Goal: Task Accomplishment & Management: Manage account settings

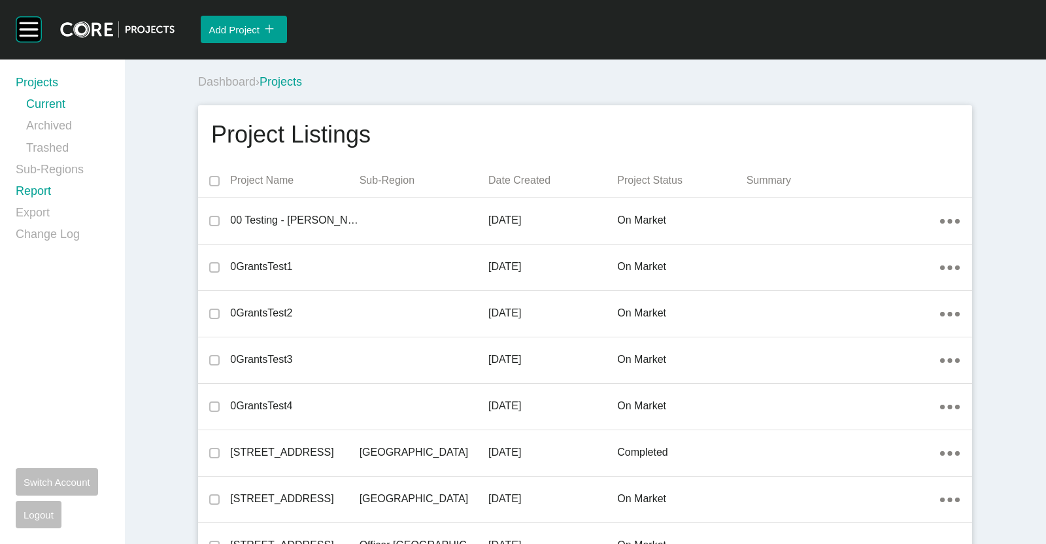
click at [25, 188] on link "Report" at bounding box center [62, 194] width 93 height 22
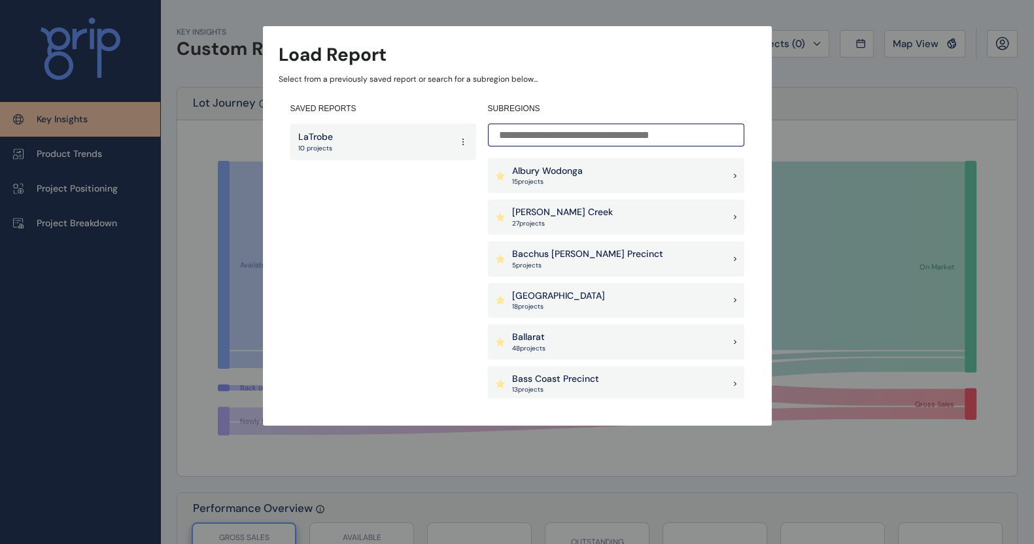
click at [595, 135] on input at bounding box center [616, 135] width 256 height 23
click at [611, 245] on div "Bacchus [PERSON_NAME] Precinct 5 project s" at bounding box center [616, 258] width 256 height 35
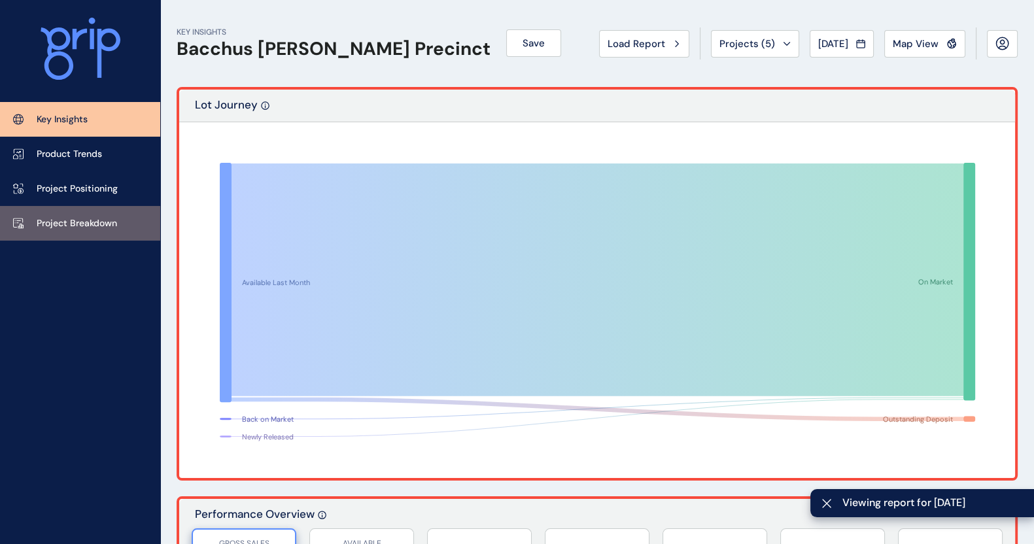
click at [72, 220] on p "Project Breakdown" at bounding box center [77, 223] width 80 height 13
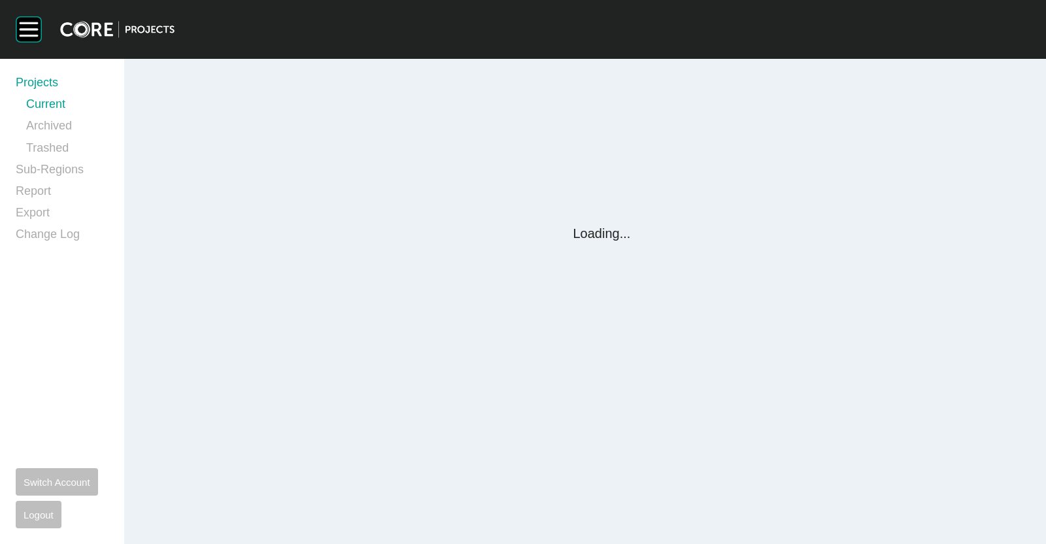
click at [576, 532] on div "Group 2 Created with Sketch. . Projects Current Archived Trashed Sub-Regions Re…" at bounding box center [523, 272] width 1046 height 544
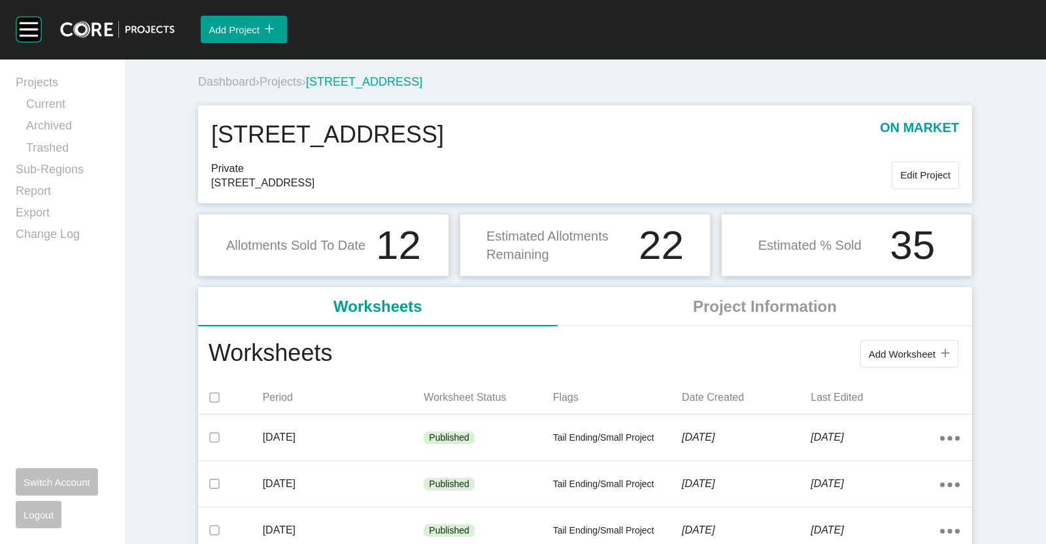
click at [310, 61] on div "Dashboard › Projects › [STREET_ADDRESS]" at bounding box center [585, 79] width 784 height 41
click at [295, 86] on span "Projects" at bounding box center [281, 81] width 42 height 13
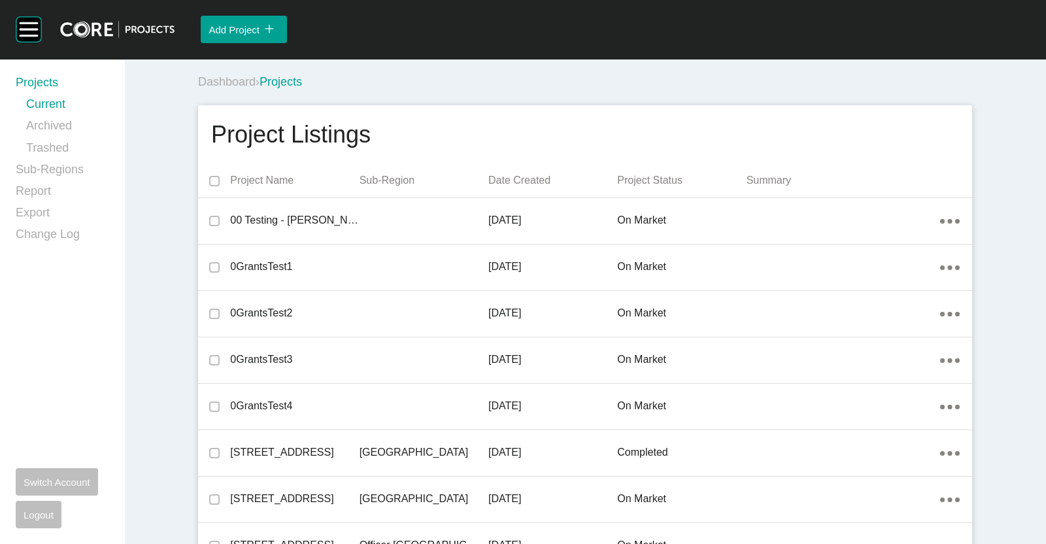
scroll to position [7509, 0]
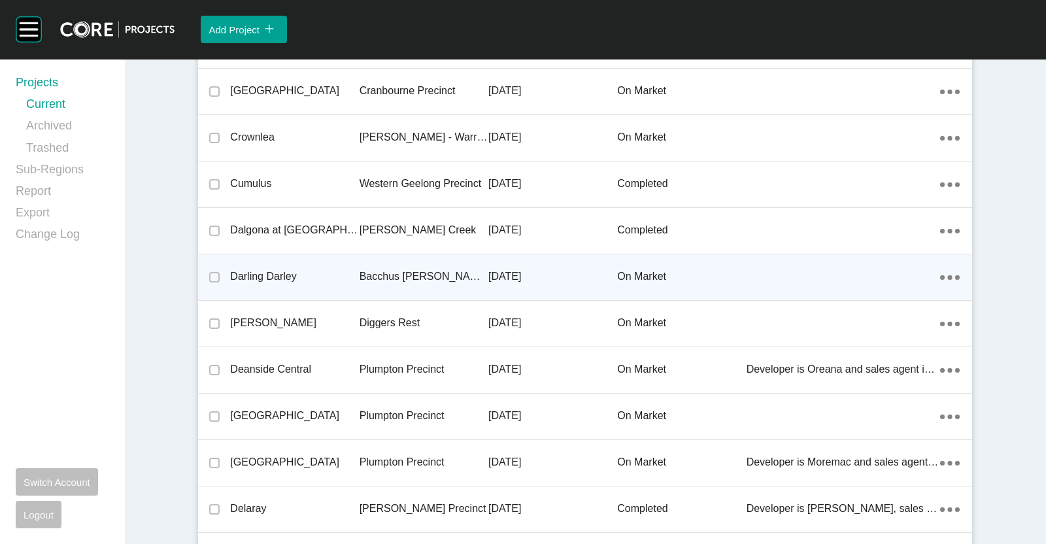
click at [360, 272] on p "Bacchus [PERSON_NAME] Precinct" at bounding box center [424, 276] width 129 height 14
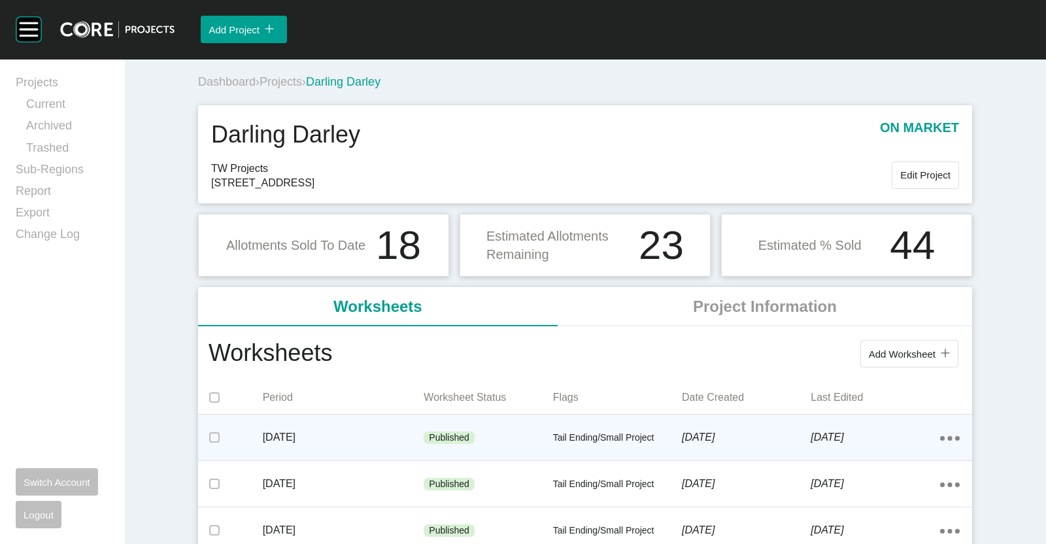
click at [371, 436] on p "August 2025" at bounding box center [343, 437] width 161 height 14
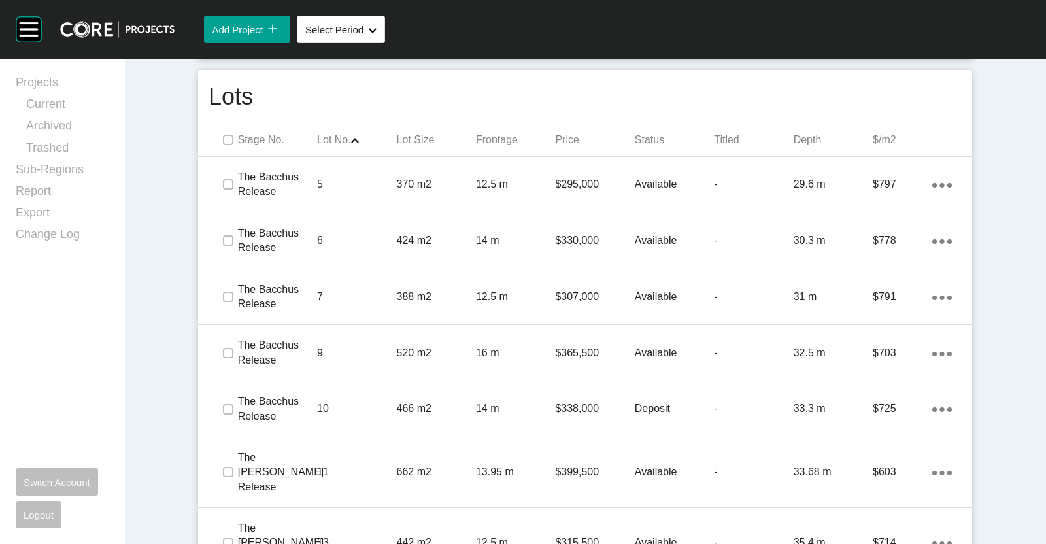
scroll to position [827, 0]
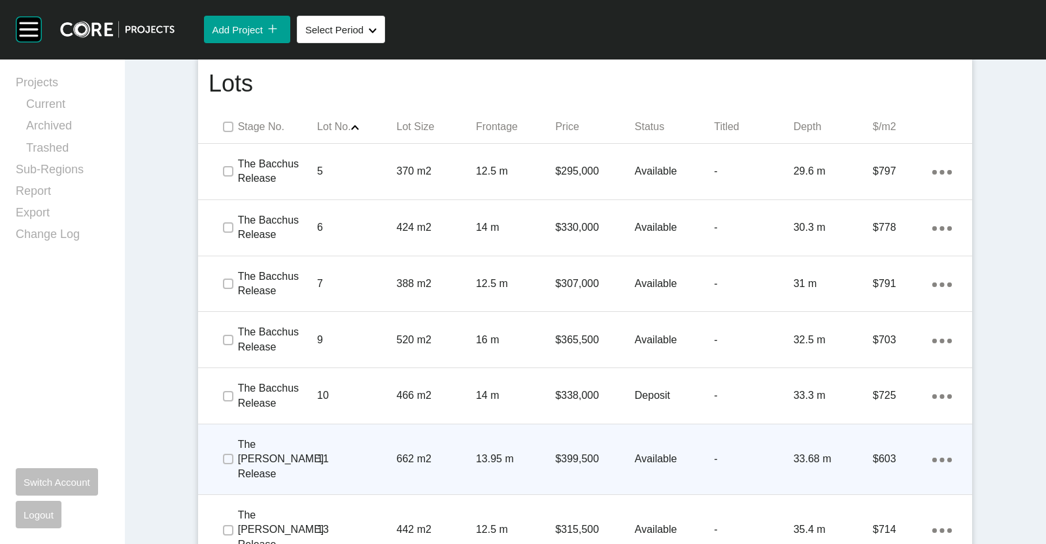
click at [567, 447] on div "$399,500" at bounding box center [594, 459] width 79 height 41
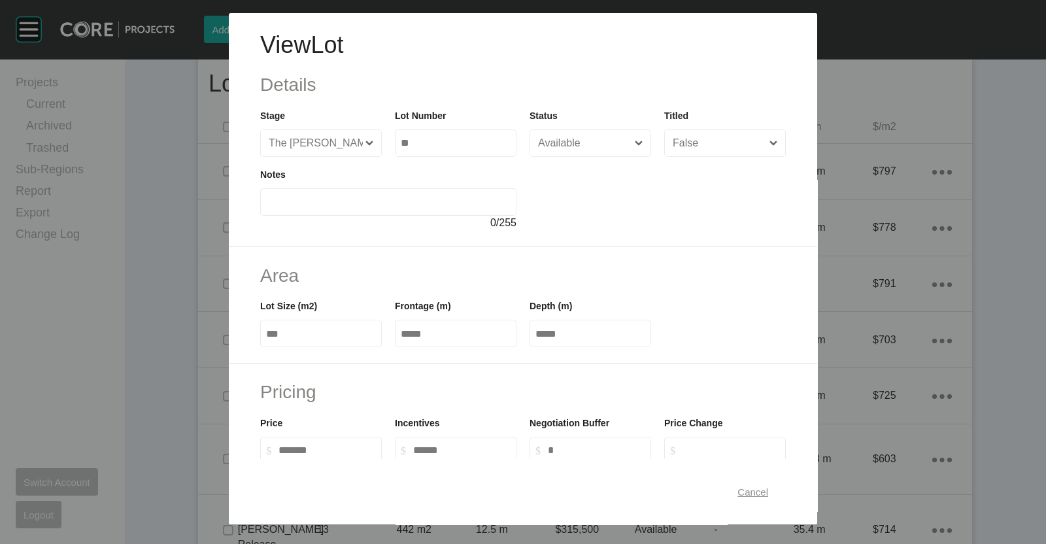
click at [734, 498] on div "Cancel" at bounding box center [752, 492] width 37 height 18
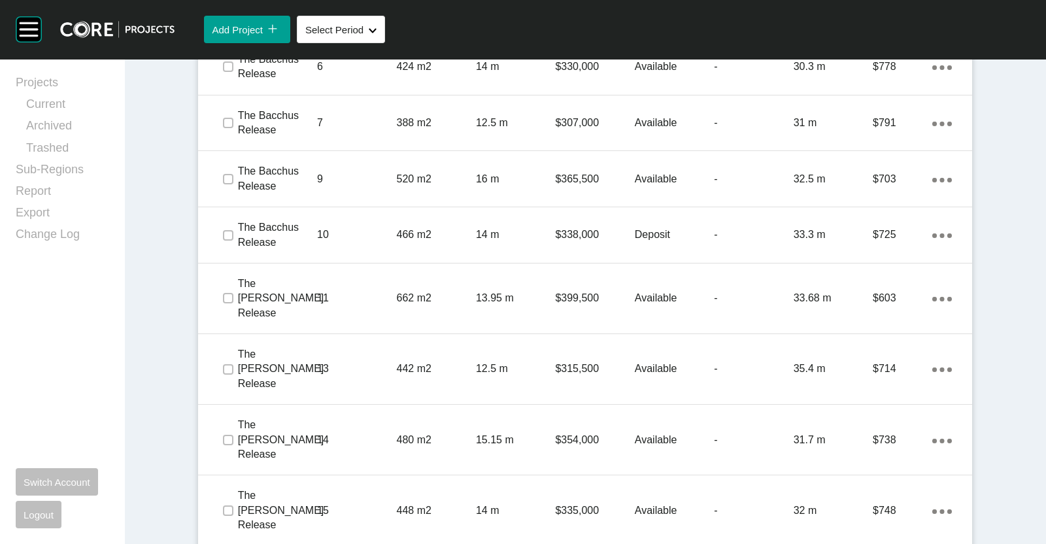
scroll to position [994, 0]
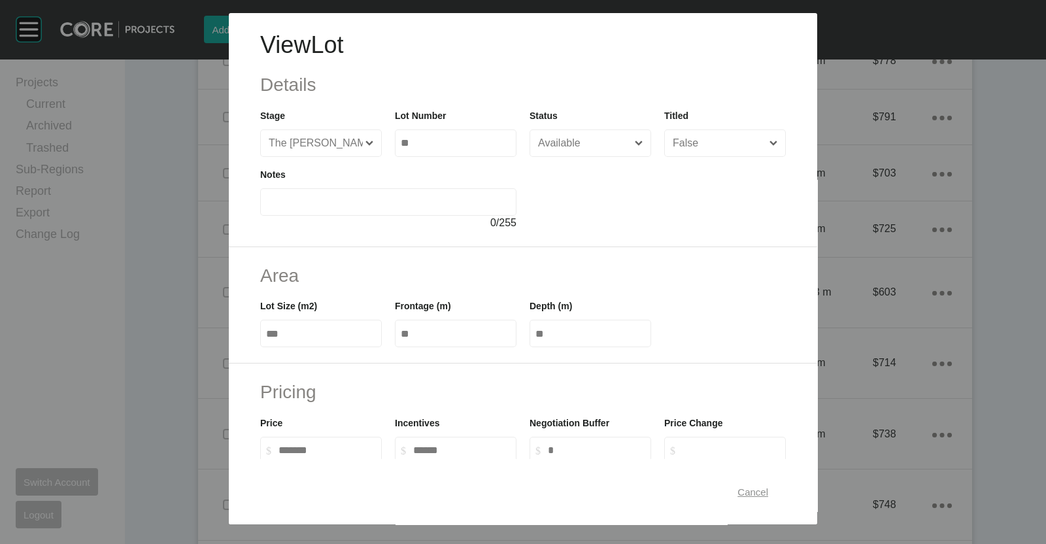
click at [739, 491] on span "Cancel" at bounding box center [752, 491] width 31 height 11
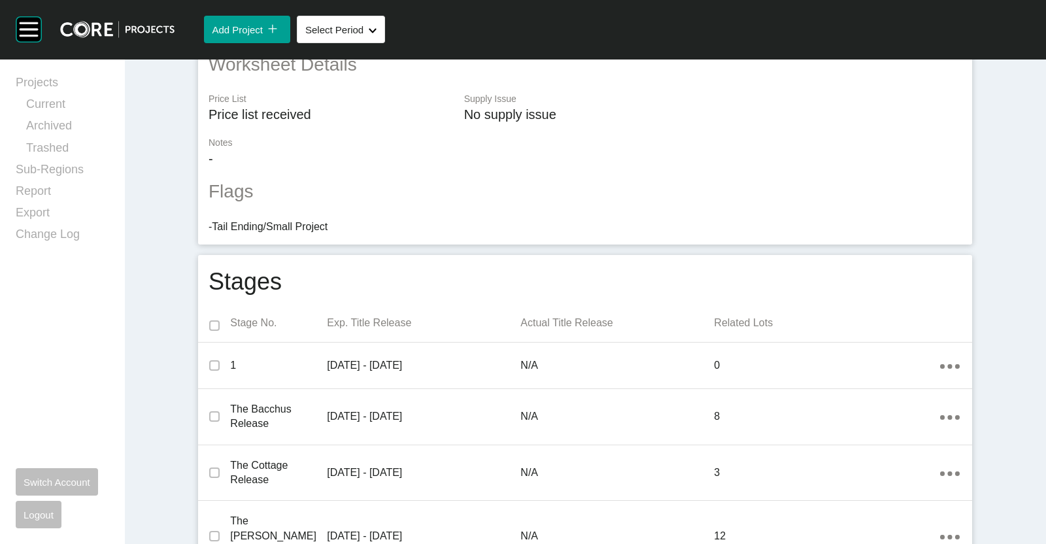
scroll to position [0, 0]
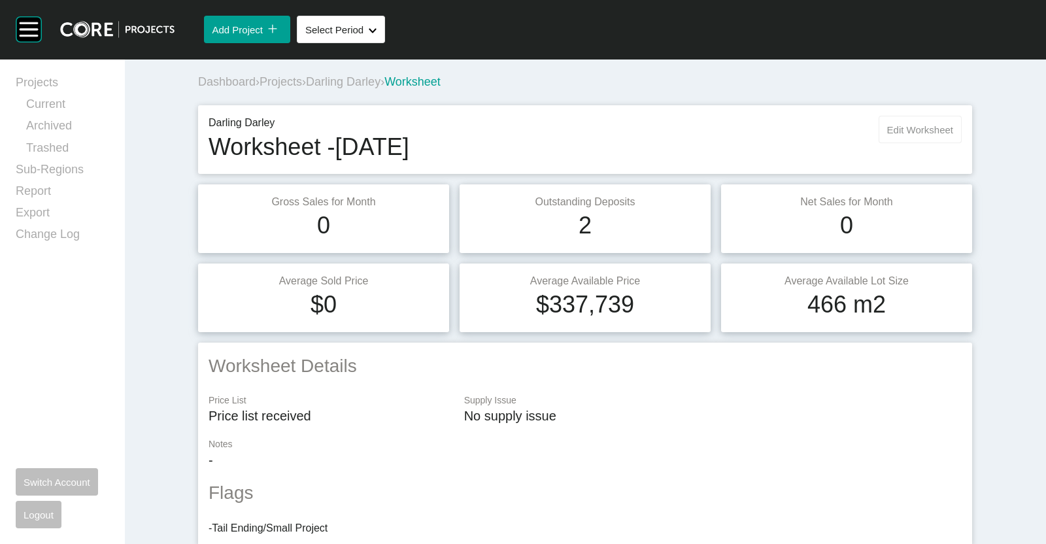
click at [920, 135] on button "Edit Worksheet" at bounding box center [920, 129] width 83 height 27
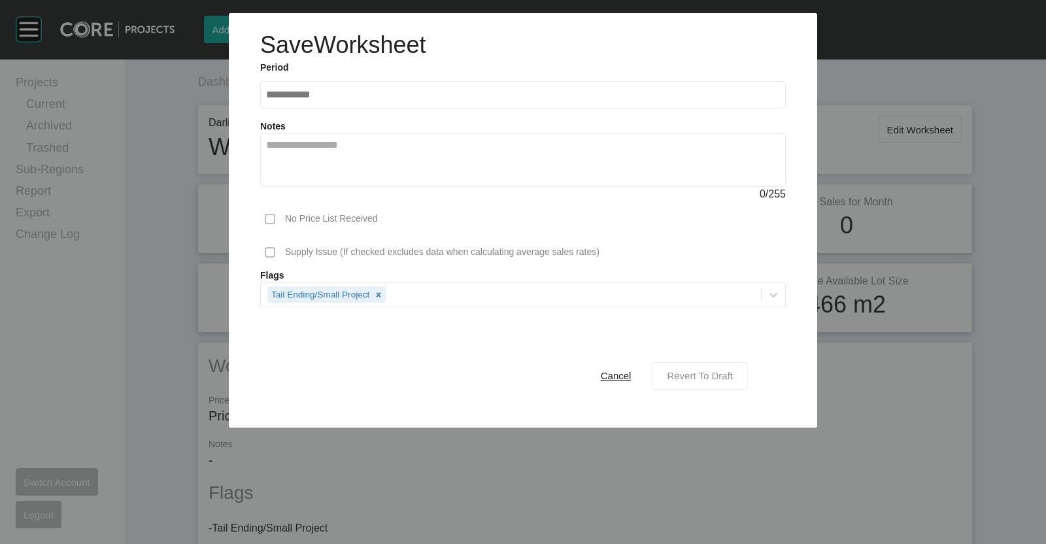
click at [716, 370] on span "Revert To Draft" at bounding box center [700, 375] width 66 height 11
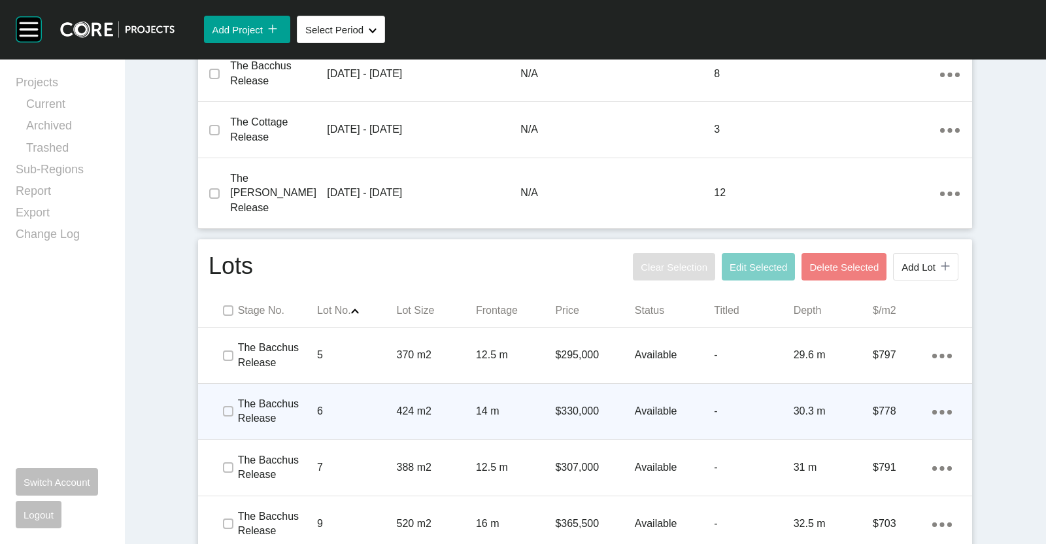
scroll to position [647, 0]
click at [622, 403] on p "$330,000" at bounding box center [594, 410] width 79 height 14
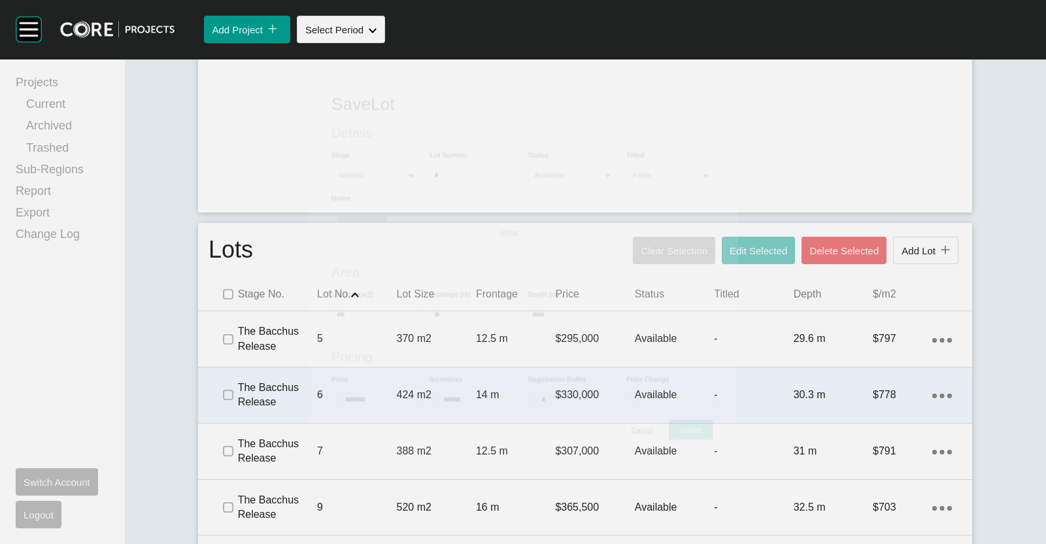
click at [622, 396] on div "Pricing Price $ Created with Sketch. $ ******* Incentives $ Created with Sketch…" at bounding box center [524, 400] width 430 height 128
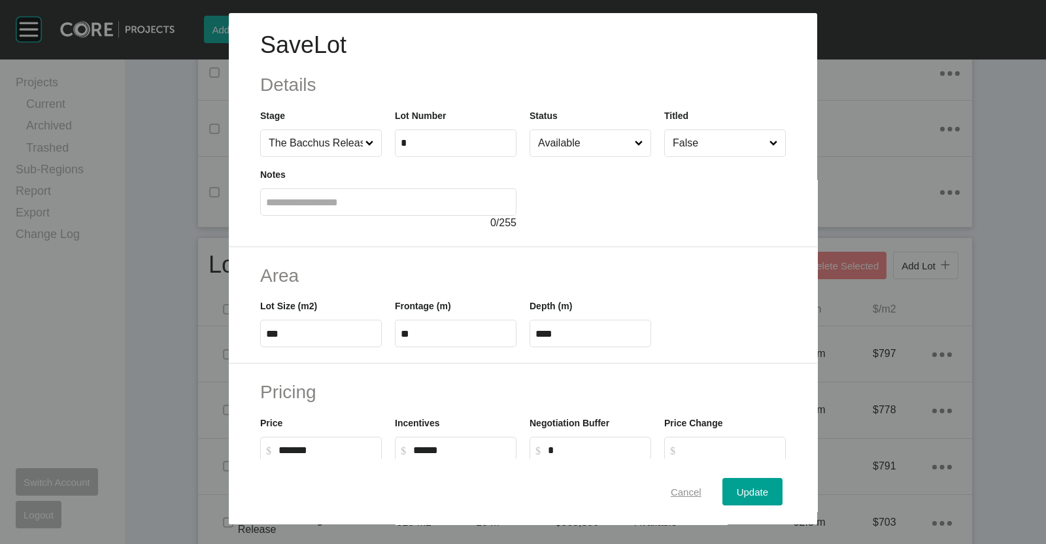
click at [671, 495] on span "Cancel" at bounding box center [686, 491] width 31 height 11
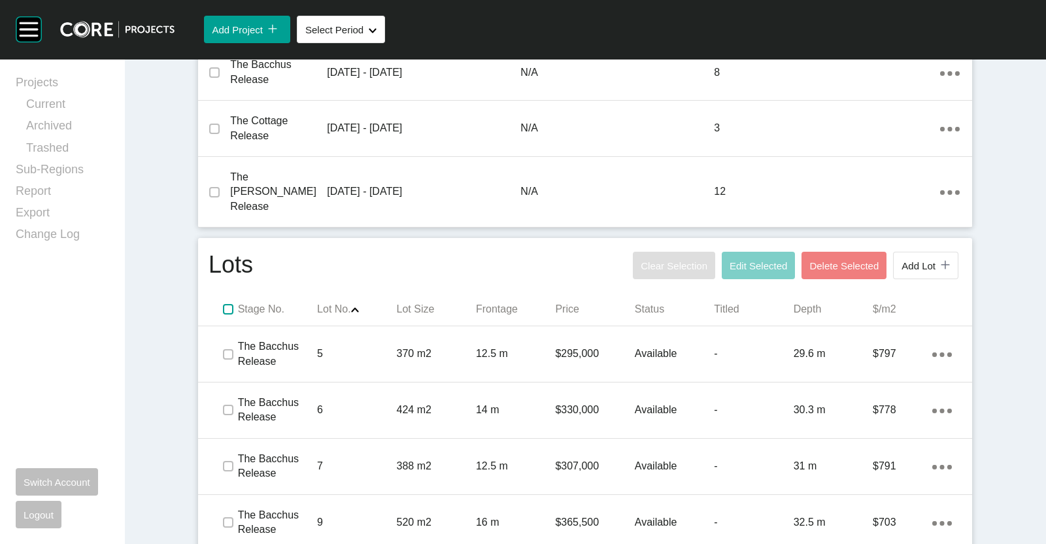
click at [223, 304] on label at bounding box center [228, 309] width 10 height 10
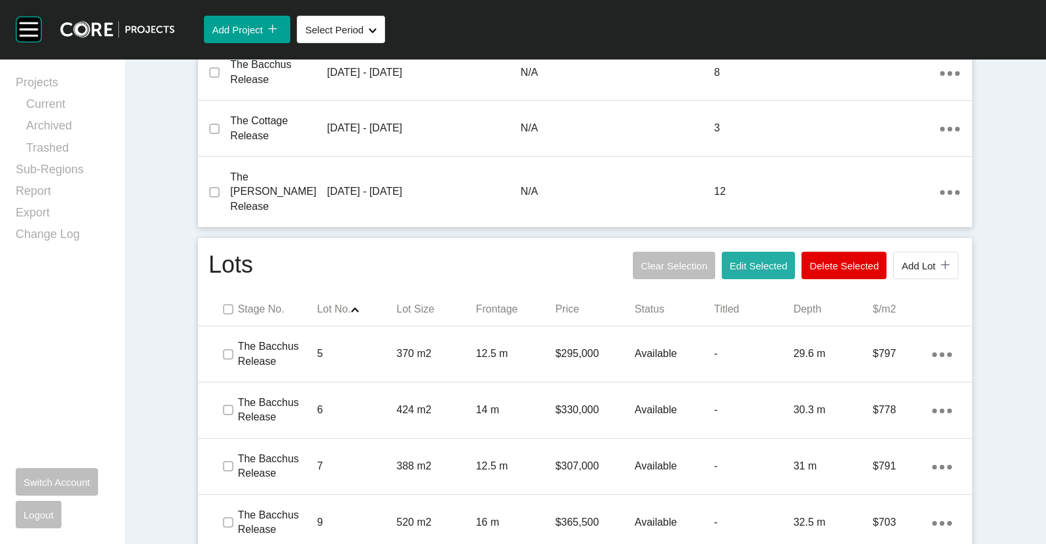
click at [767, 261] on button "Edit Selected" at bounding box center [758, 265] width 73 height 27
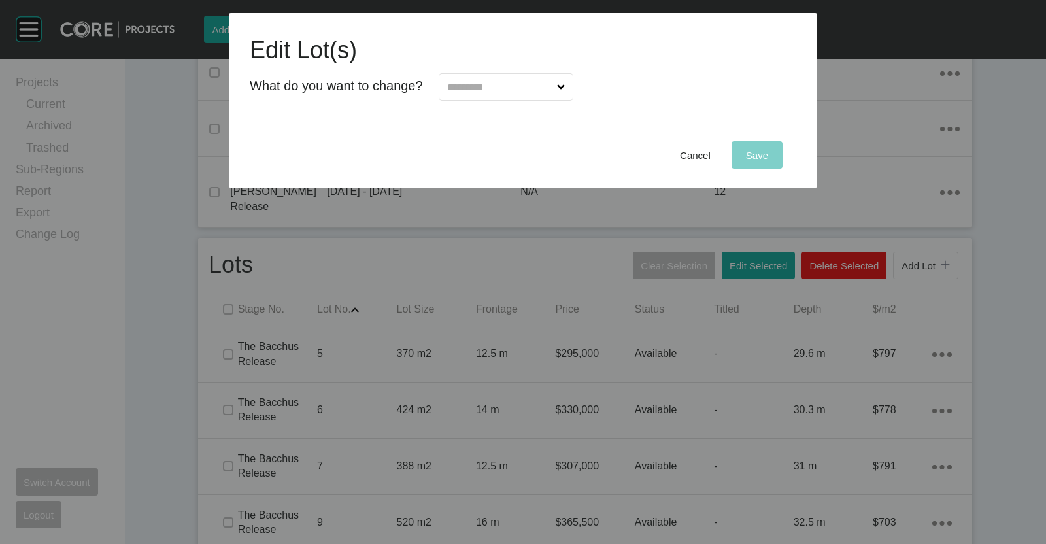
click at [529, 70] on div at bounding box center [498, 84] width 151 height 34
click at [525, 90] on input "text" at bounding box center [500, 87] width 110 height 26
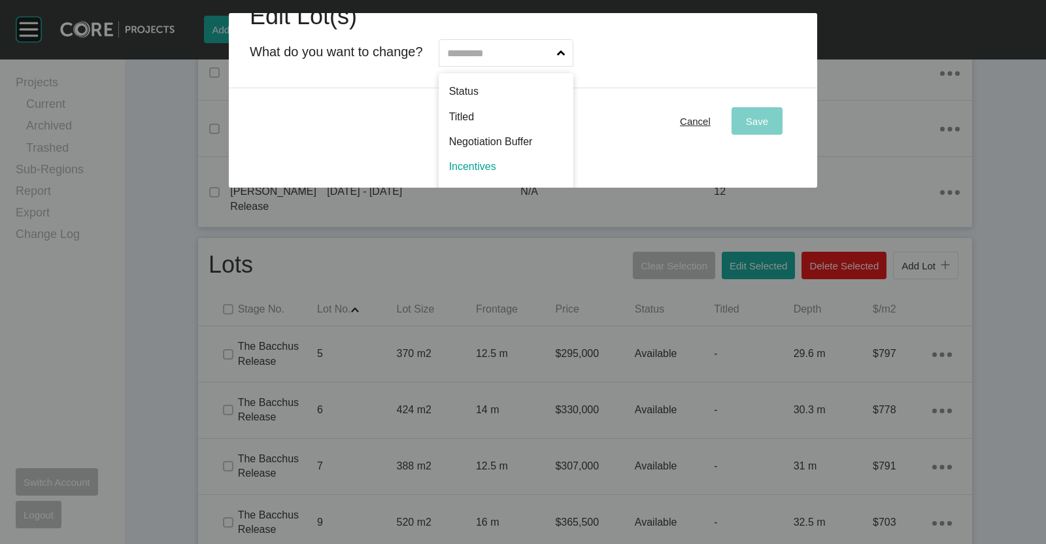
scroll to position [0, 0]
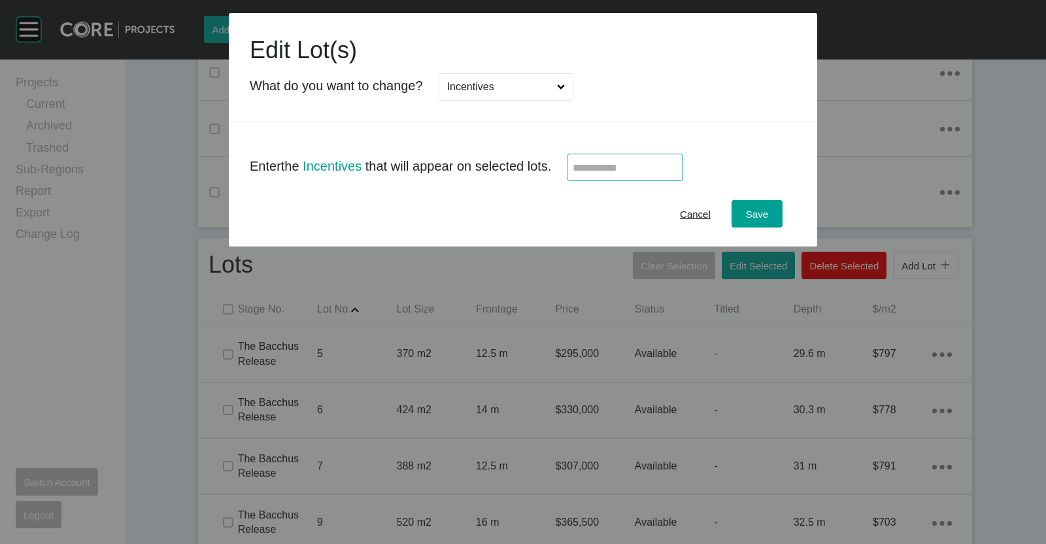
click at [599, 163] on input "text" at bounding box center [625, 167] width 105 height 11
type input "*"
click at [765, 220] on div "Save" at bounding box center [757, 214] width 29 height 18
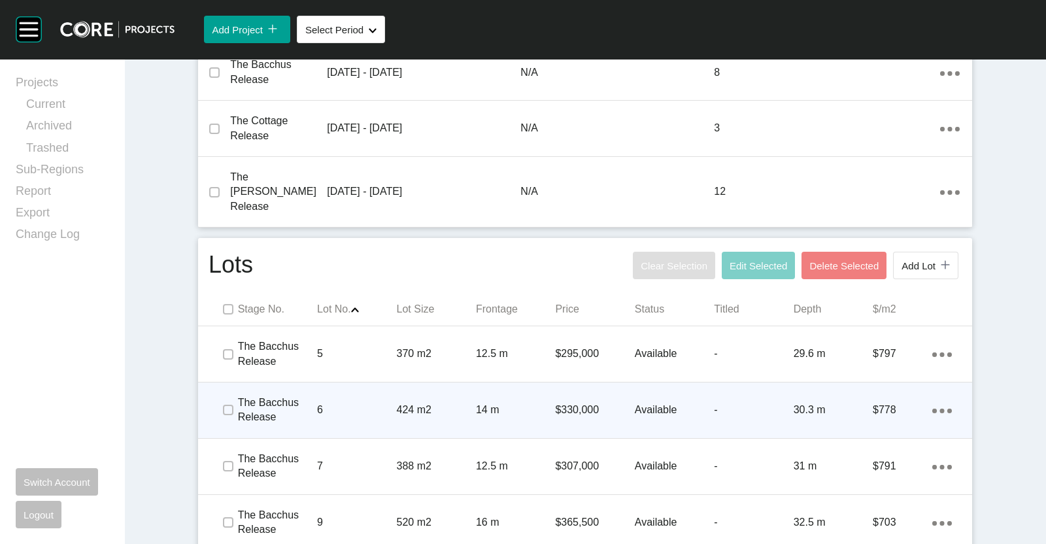
click at [352, 403] on p "6" at bounding box center [356, 410] width 79 height 14
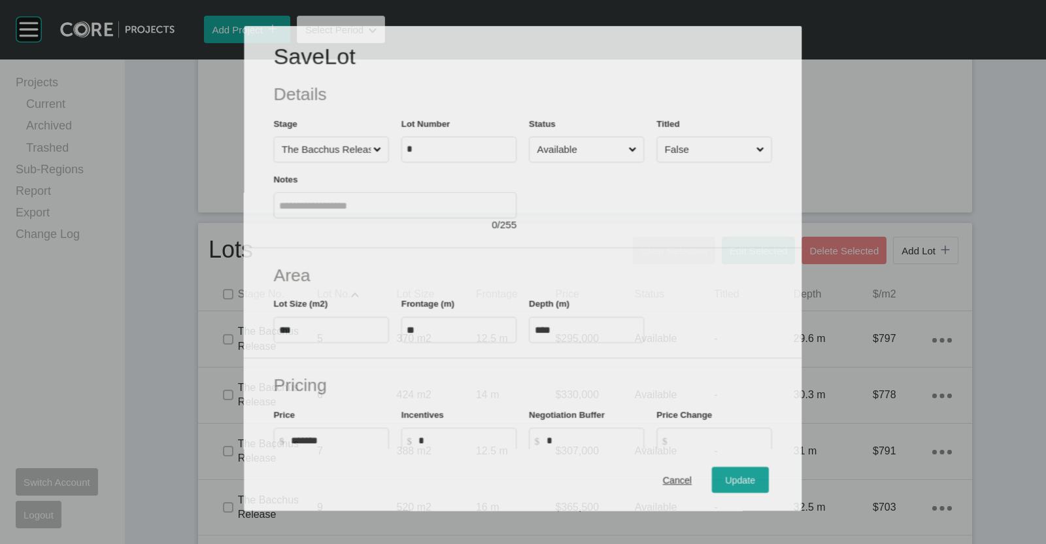
click at [327, 384] on h2 "Pricing" at bounding box center [523, 385] width 498 height 24
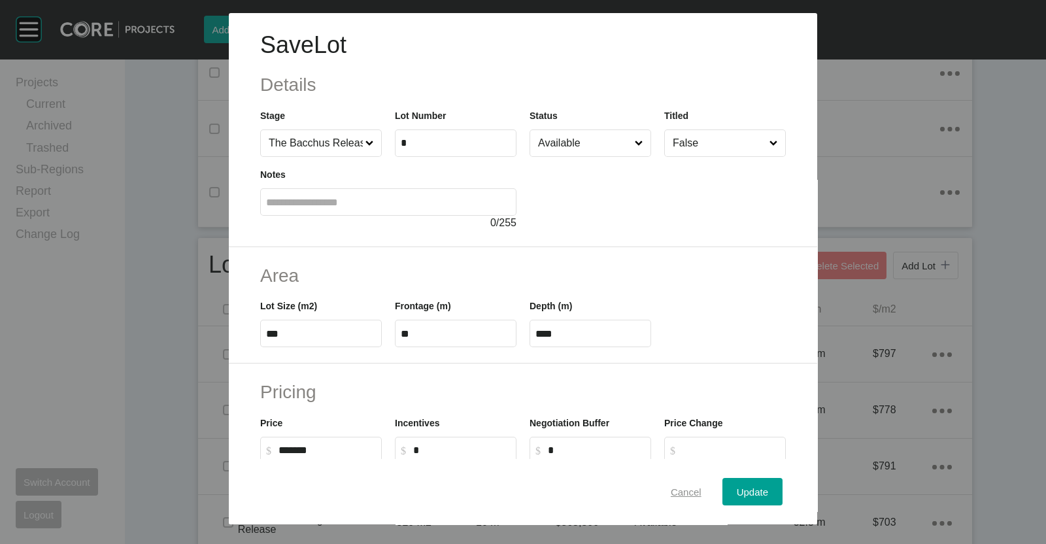
click at [671, 487] on span "Cancel" at bounding box center [686, 491] width 31 height 11
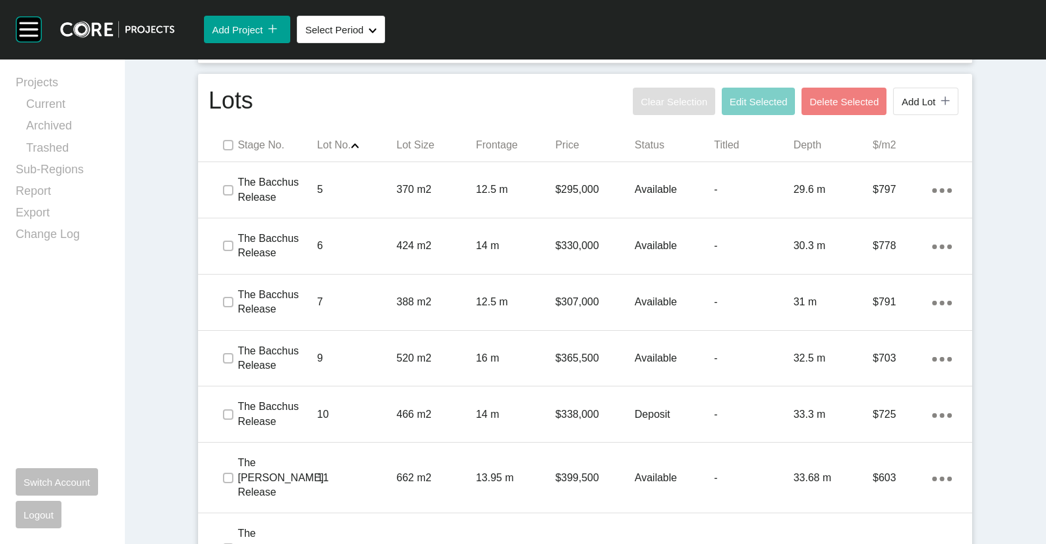
scroll to position [826, 0]
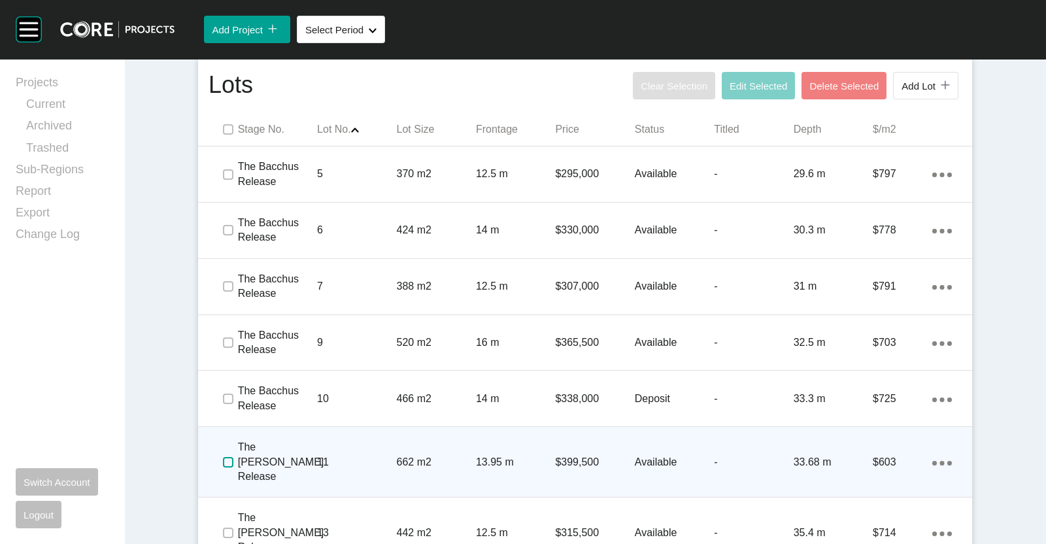
click at [223, 457] on label at bounding box center [228, 462] width 10 height 10
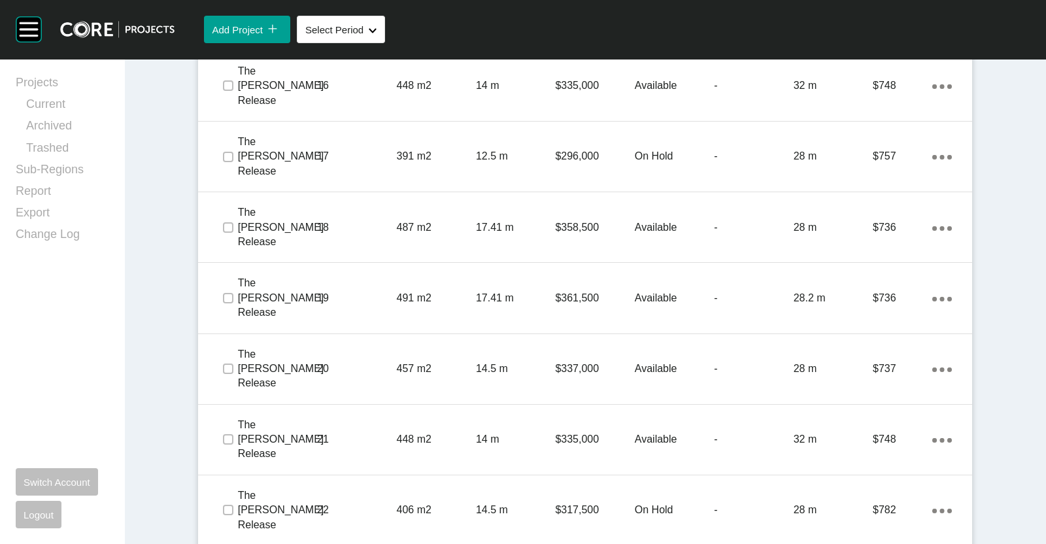
scroll to position [1492, 0]
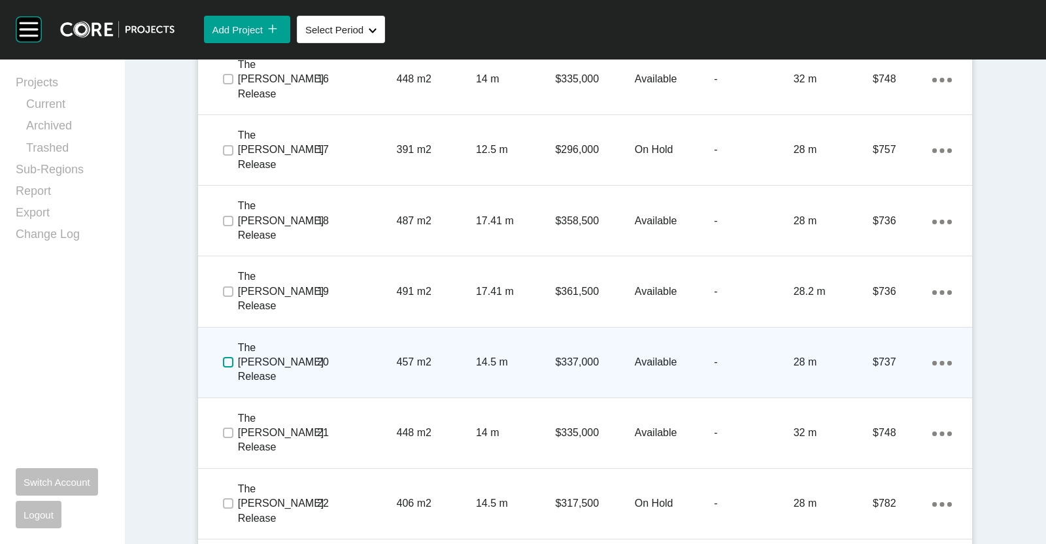
click at [224, 357] on label at bounding box center [228, 362] width 10 height 10
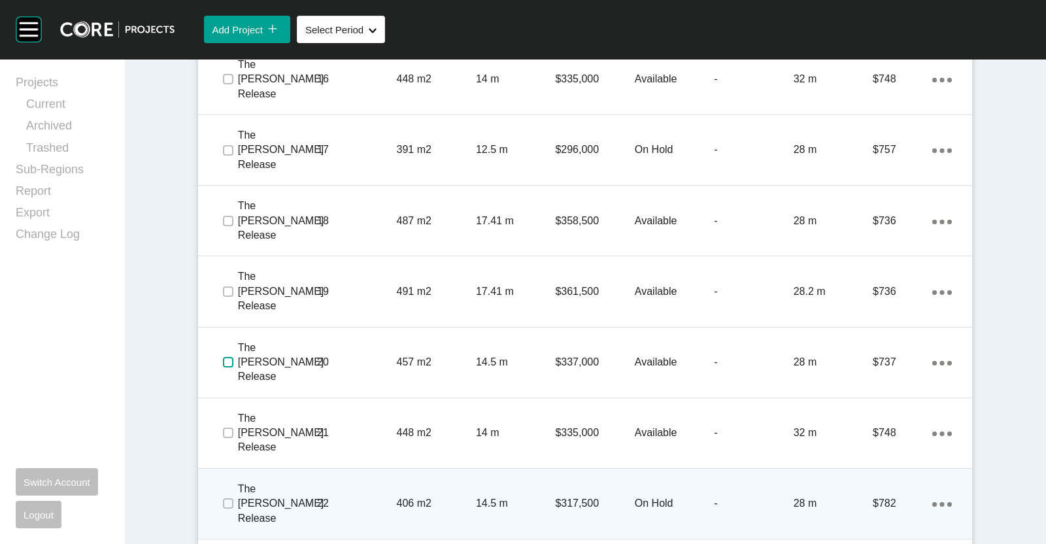
scroll to position [1639, 0]
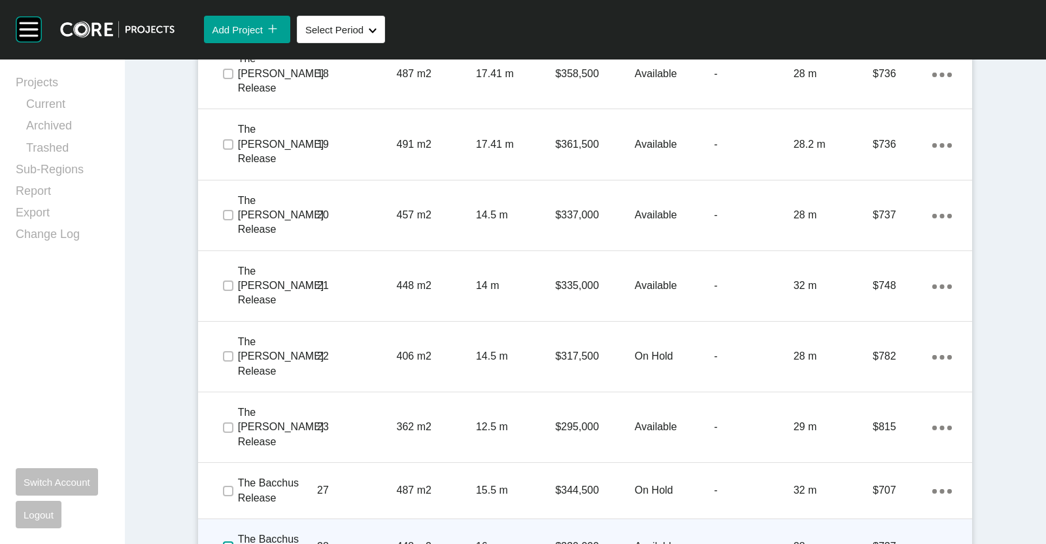
click at [223, 541] on label at bounding box center [228, 546] width 10 height 10
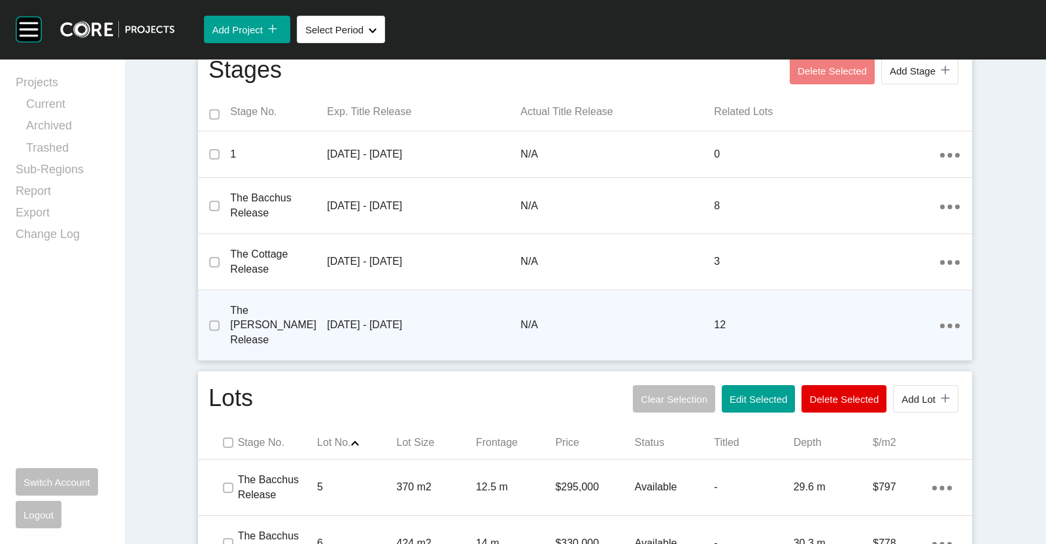
scroll to position [514, 0]
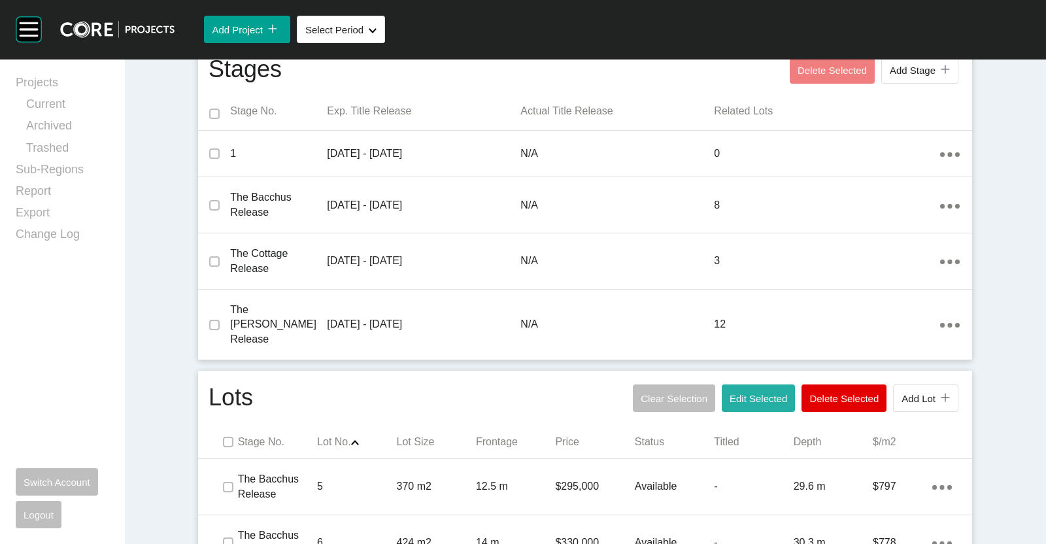
click at [758, 390] on button "Edit Selected" at bounding box center [758, 397] width 73 height 27
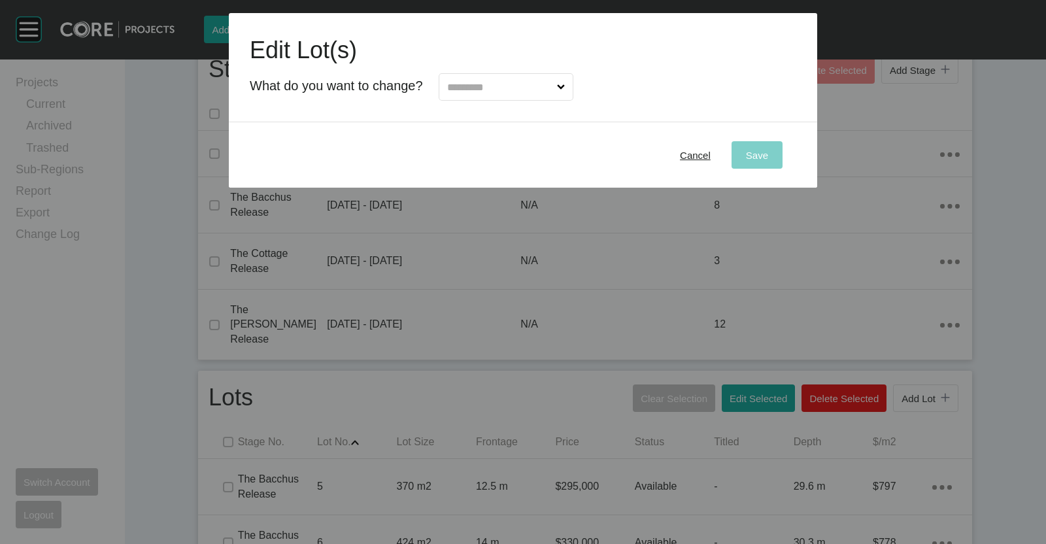
click at [531, 81] on input "text" at bounding box center [500, 87] width 110 height 26
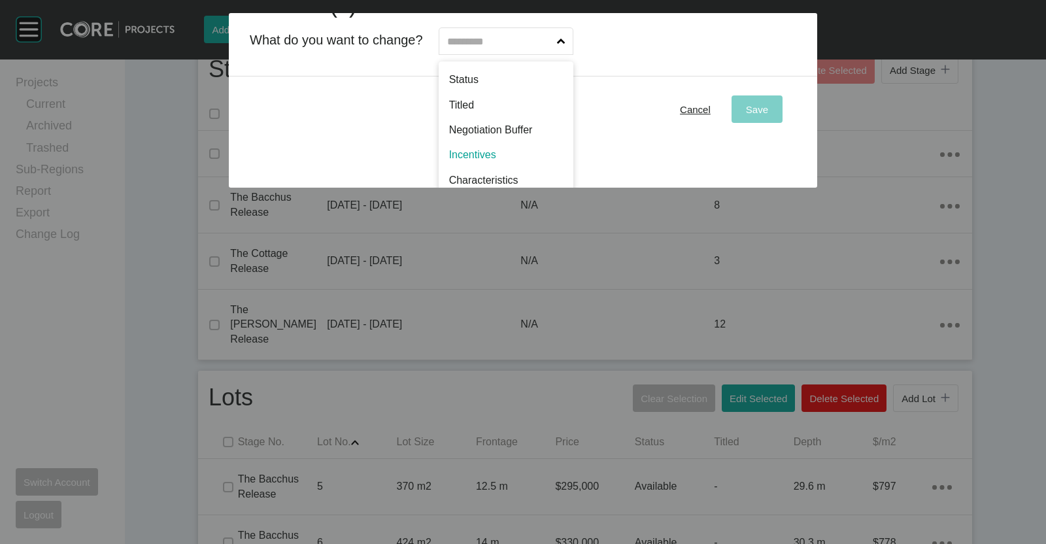
scroll to position [0, 0]
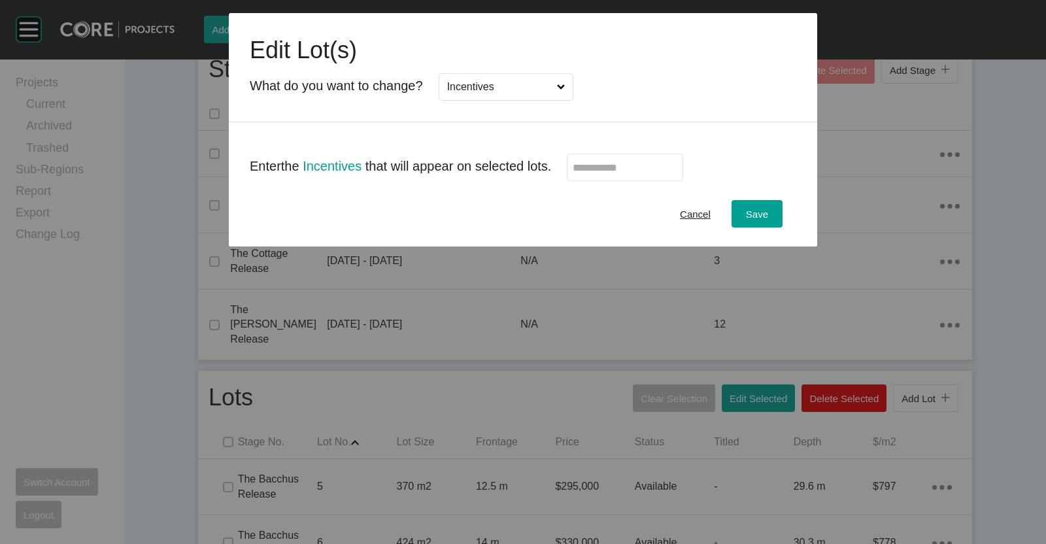
click at [642, 175] on label at bounding box center [625, 167] width 116 height 27
click at [642, 173] on input "text" at bounding box center [625, 167] width 105 height 11
type input "******"
click at [716, 211] on button "Cancel" at bounding box center [695, 213] width 59 height 27
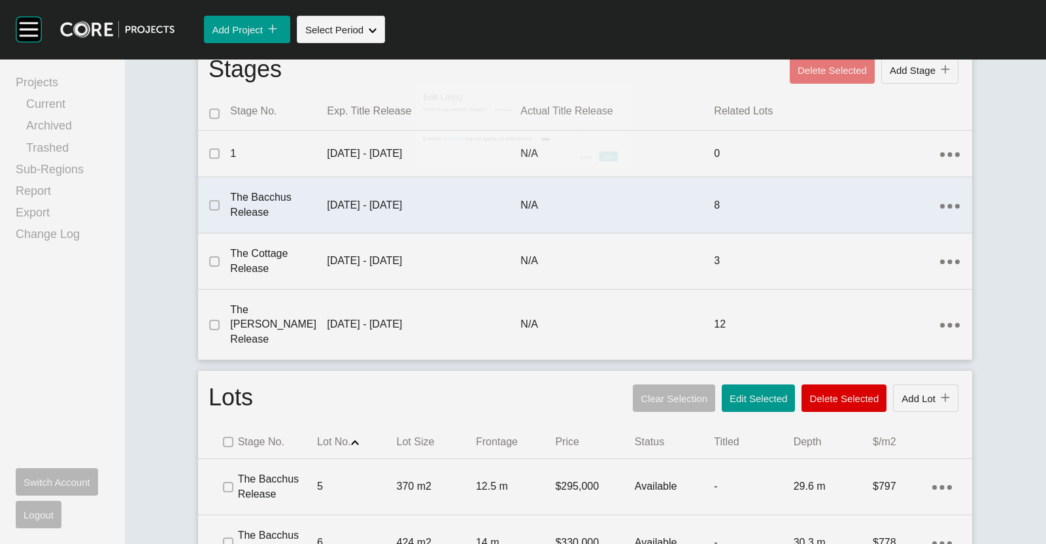
click at [763, 214] on div "8" at bounding box center [827, 205] width 226 height 41
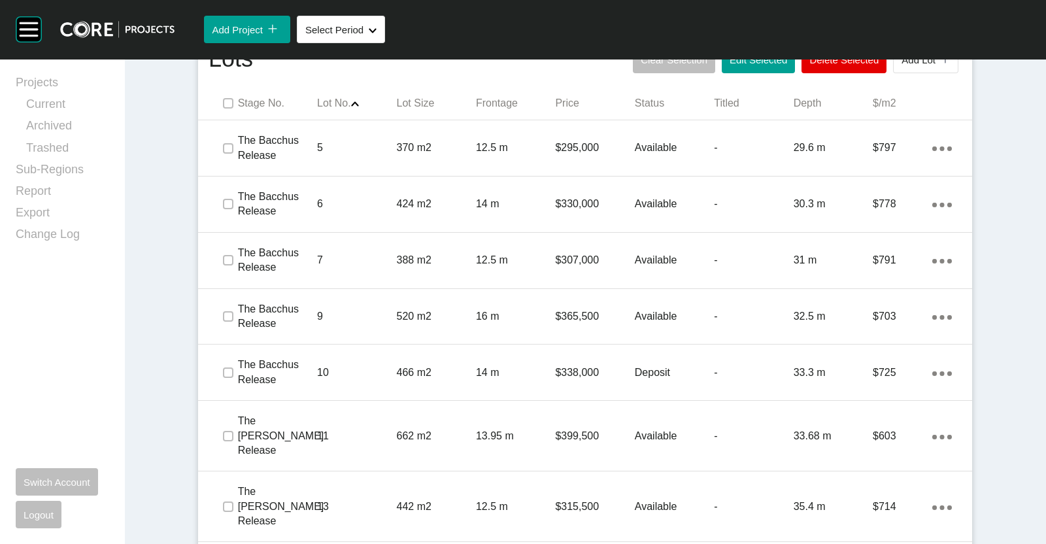
scroll to position [853, 0]
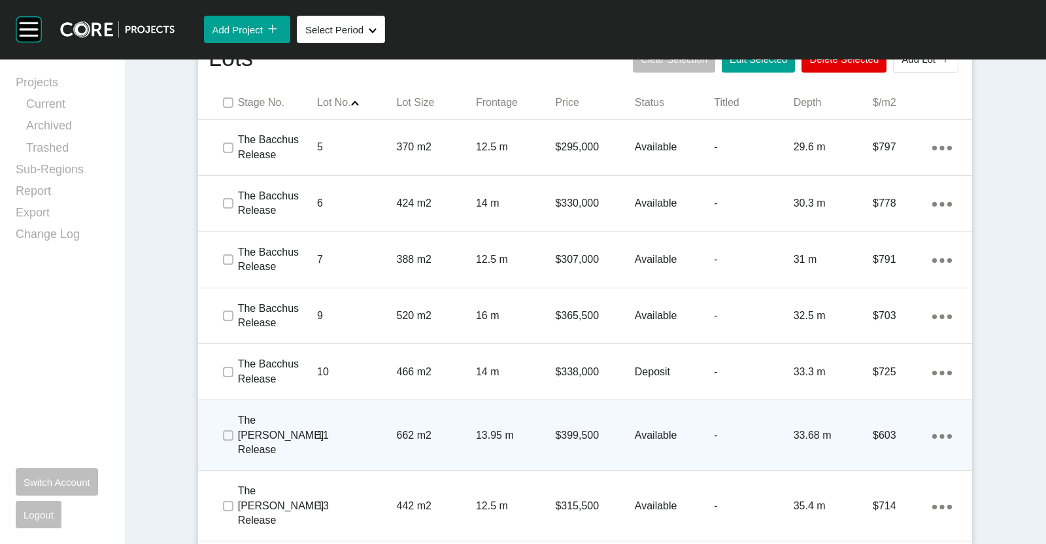
click at [397, 415] on div "662 m2" at bounding box center [436, 435] width 79 height 41
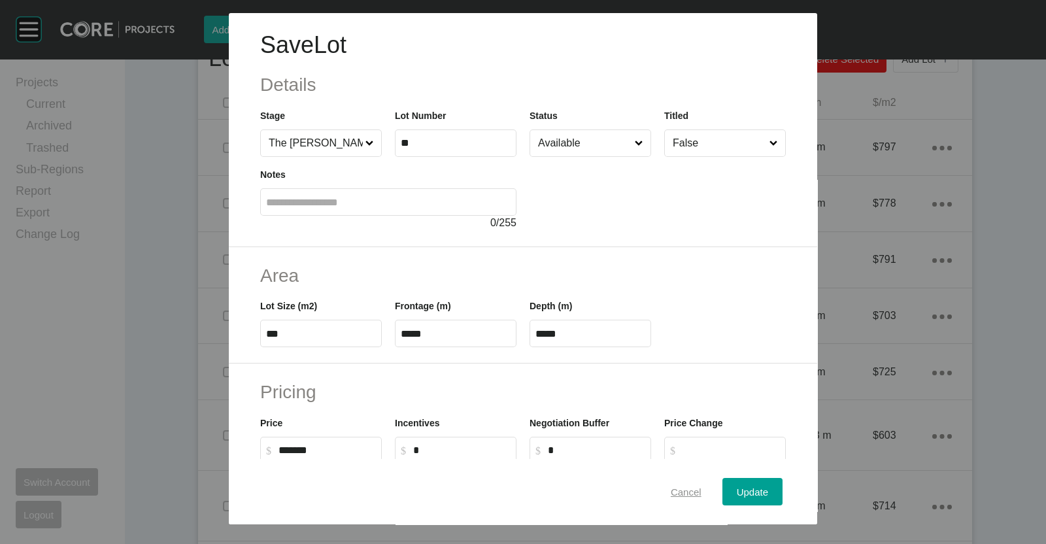
click at [671, 488] on span "Cancel" at bounding box center [686, 491] width 31 height 11
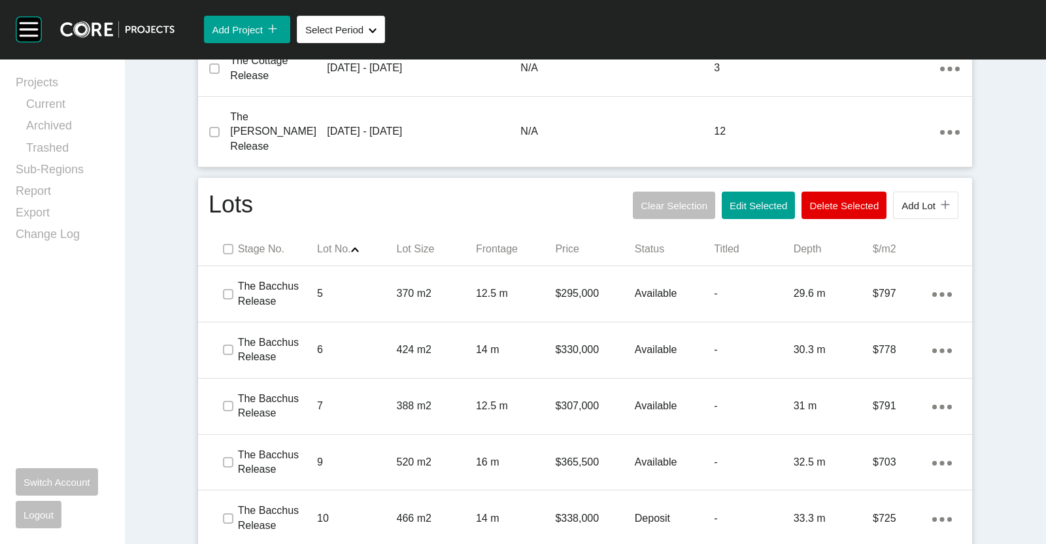
scroll to position [703, 0]
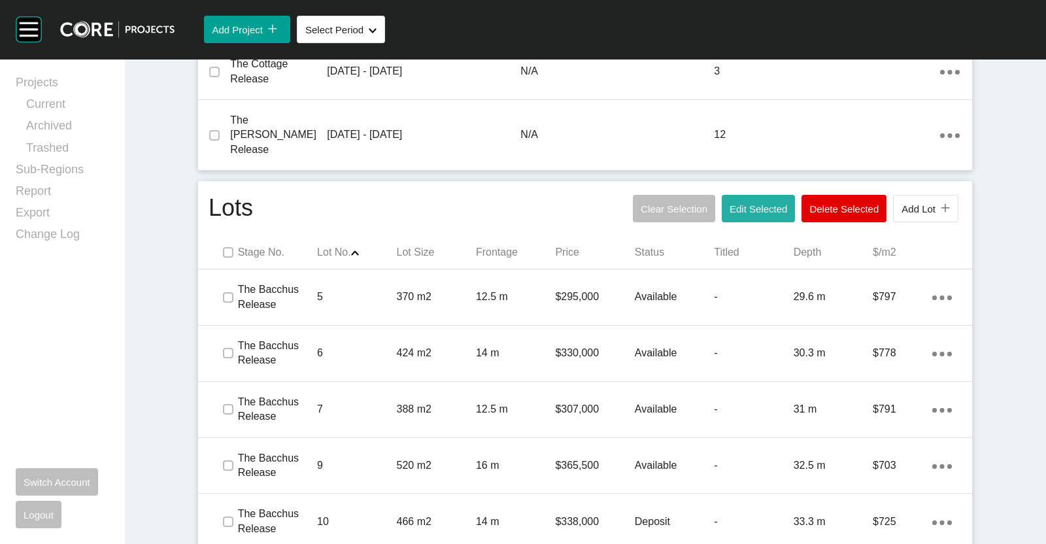
click at [743, 201] on button "Edit Selected" at bounding box center [758, 208] width 73 height 27
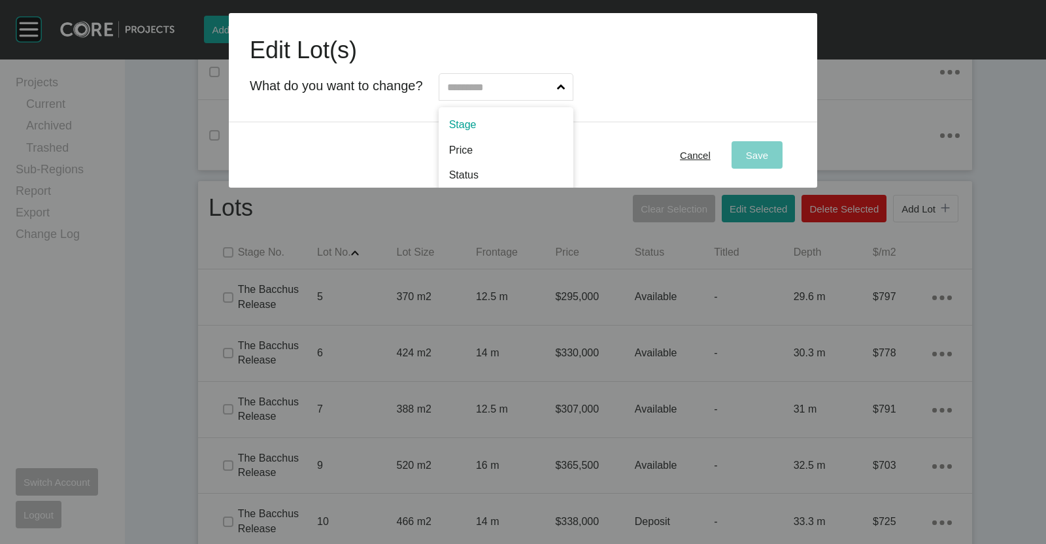
click at [539, 90] on input "text" at bounding box center [500, 87] width 110 height 26
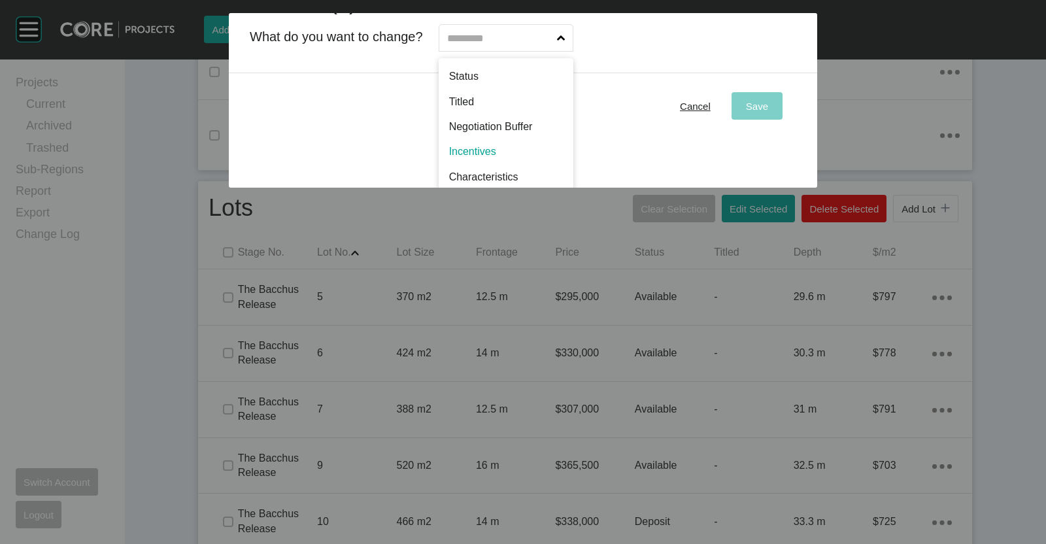
scroll to position [0, 0]
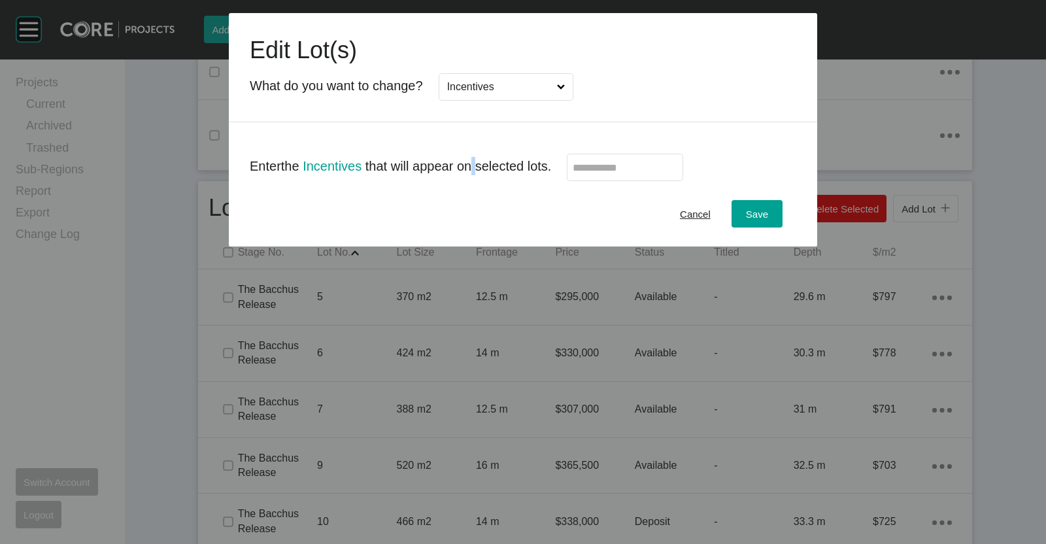
click at [474, 158] on p "Enter the Incentives that will appear on selected lots." at bounding box center [400, 166] width 301 height 18
click at [641, 175] on label at bounding box center [625, 167] width 116 height 27
click at [641, 173] on input "text" at bounding box center [625, 167] width 105 height 11
type input "******"
click at [766, 220] on div "Save" at bounding box center [757, 214] width 29 height 18
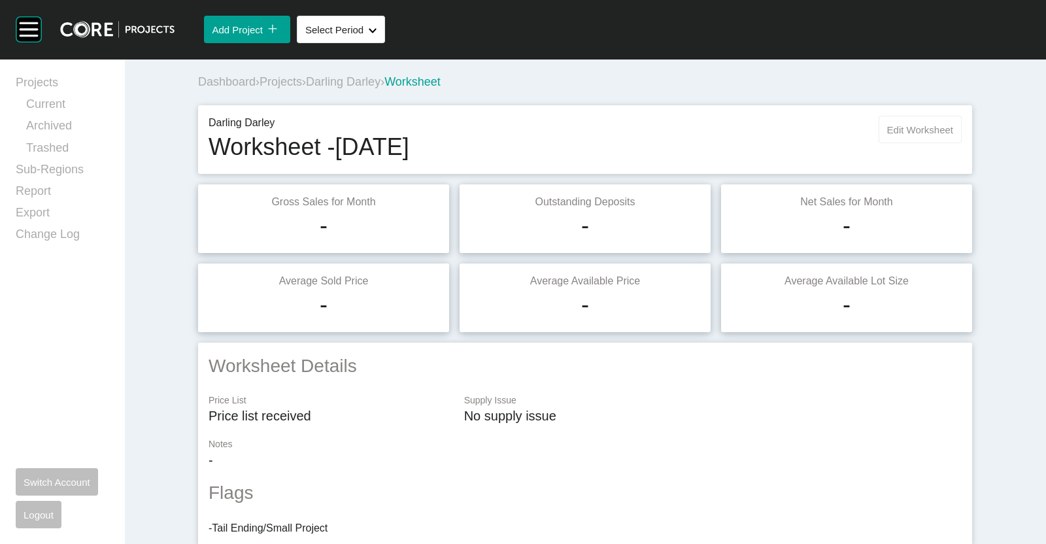
click at [909, 129] on span "Edit Worksheet" at bounding box center [920, 129] width 66 height 11
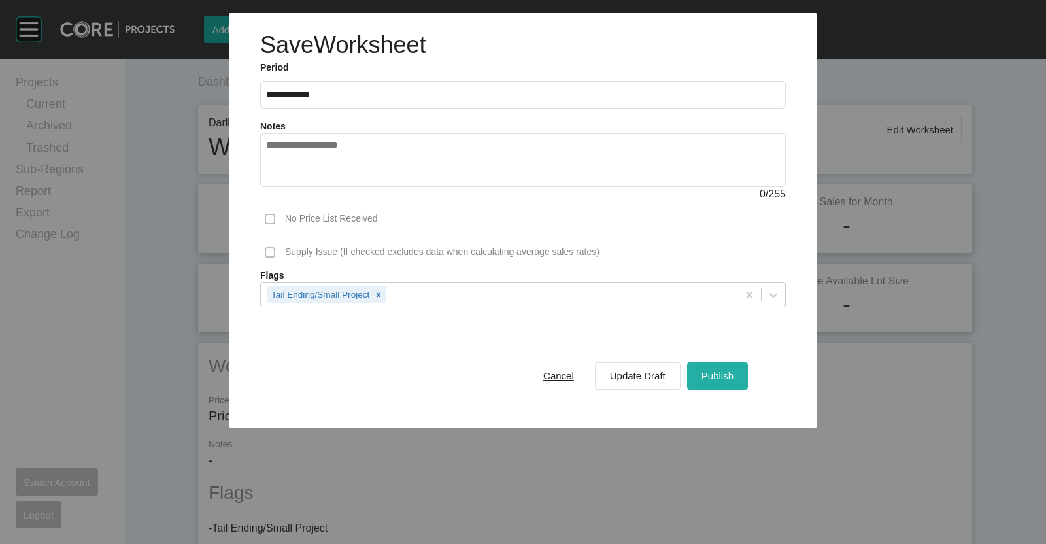
click at [711, 379] on span "Publish" at bounding box center [717, 375] width 32 height 11
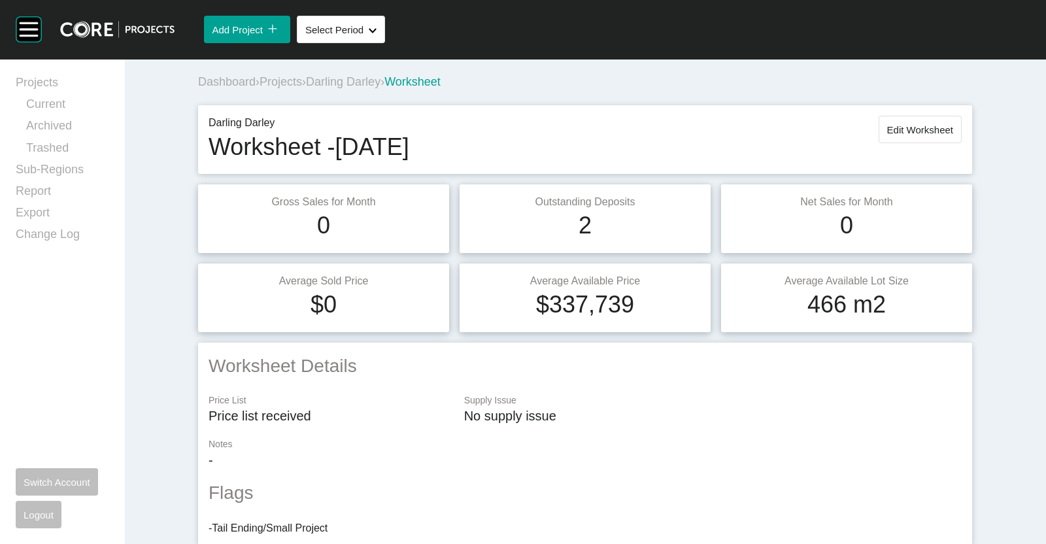
click at [351, 89] on div "Dashboard › Projects › Darling Darley › Worksheet" at bounding box center [587, 82] width 779 height 16
click at [345, 80] on span "Darling Darley" at bounding box center [343, 81] width 75 height 13
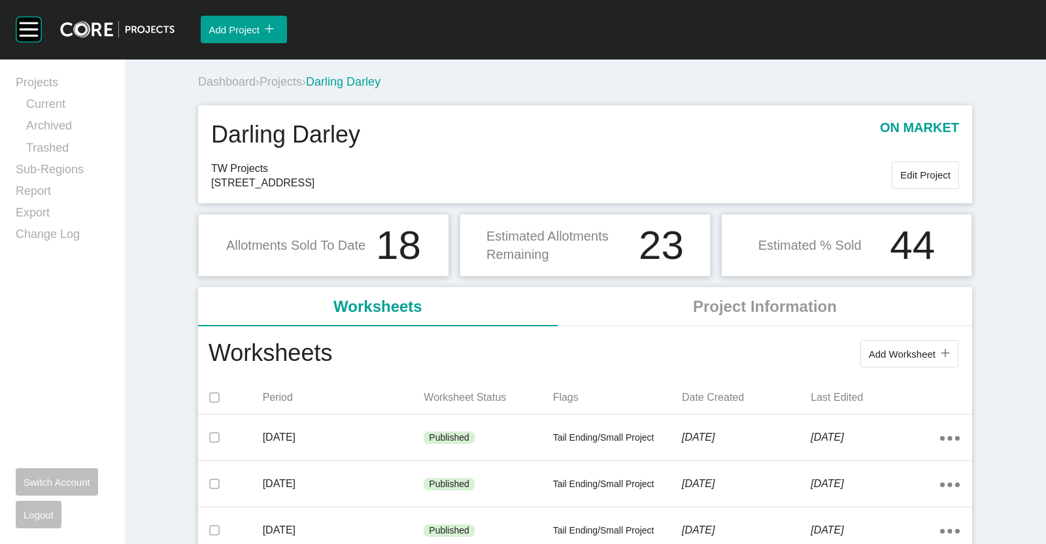
click at [282, 82] on span "Projects" at bounding box center [281, 81] width 42 height 13
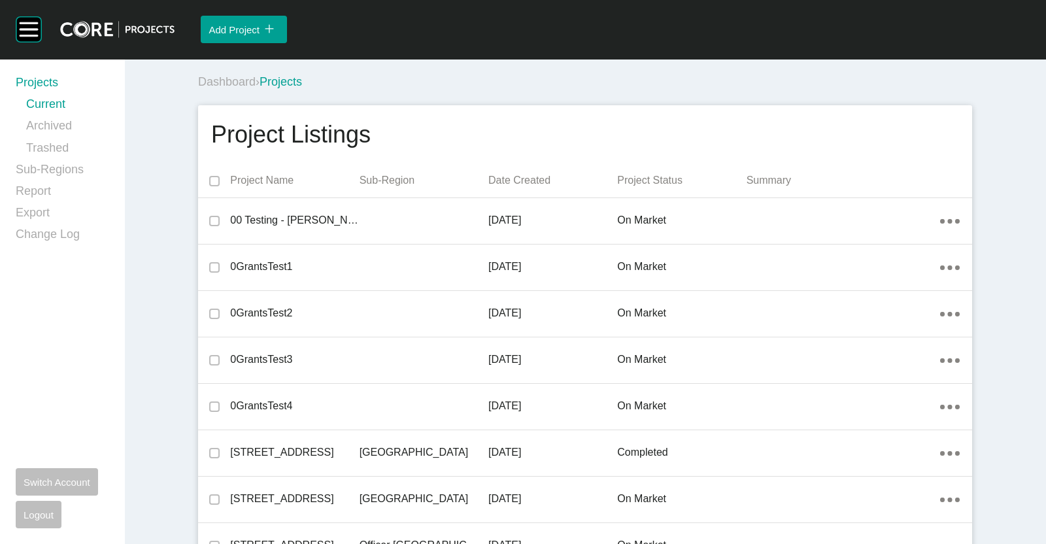
scroll to position [27180, 0]
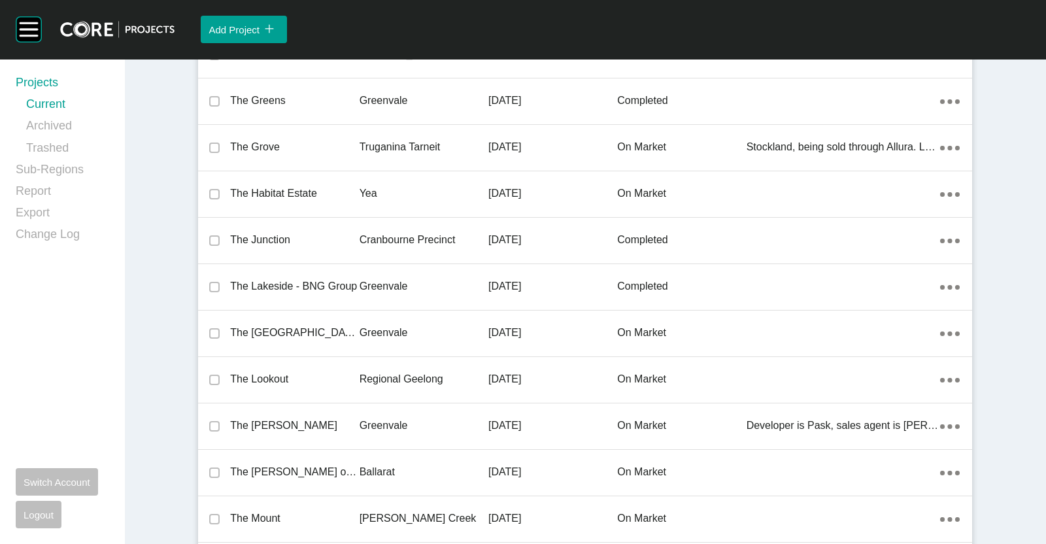
click at [401, 372] on p "Regional Geelong" at bounding box center [424, 379] width 129 height 14
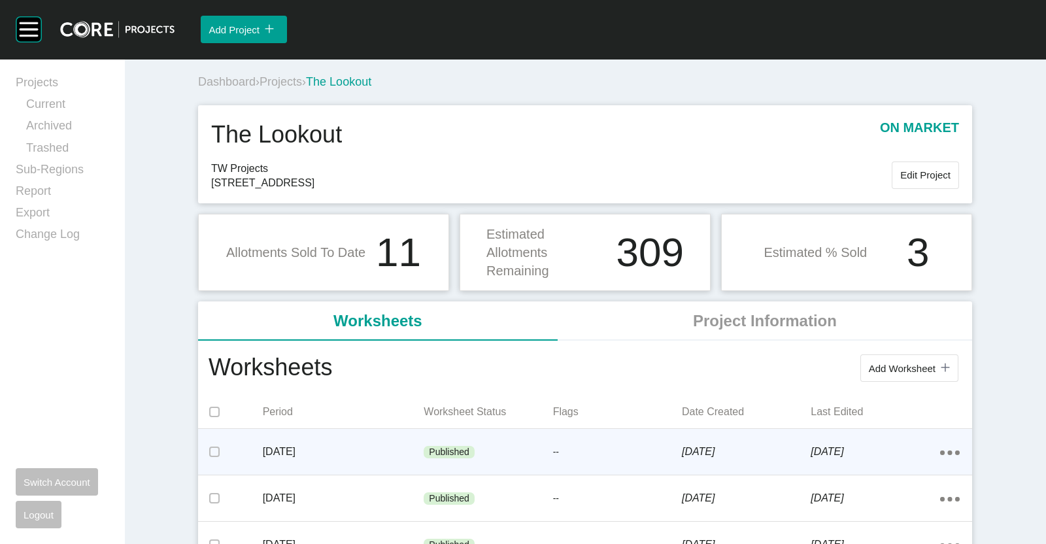
click at [377, 445] on p "August 2025" at bounding box center [343, 452] width 161 height 14
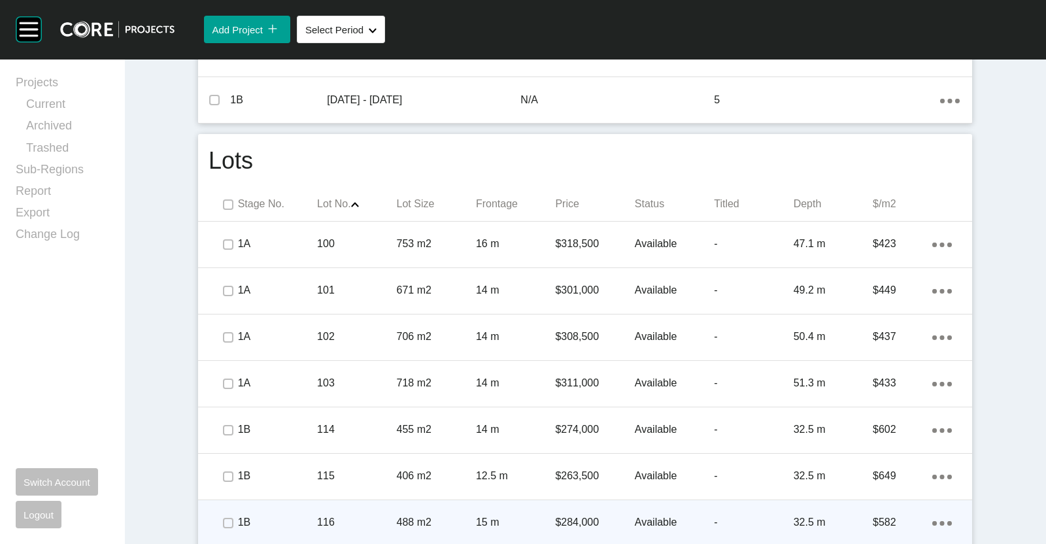
scroll to position [653, 0]
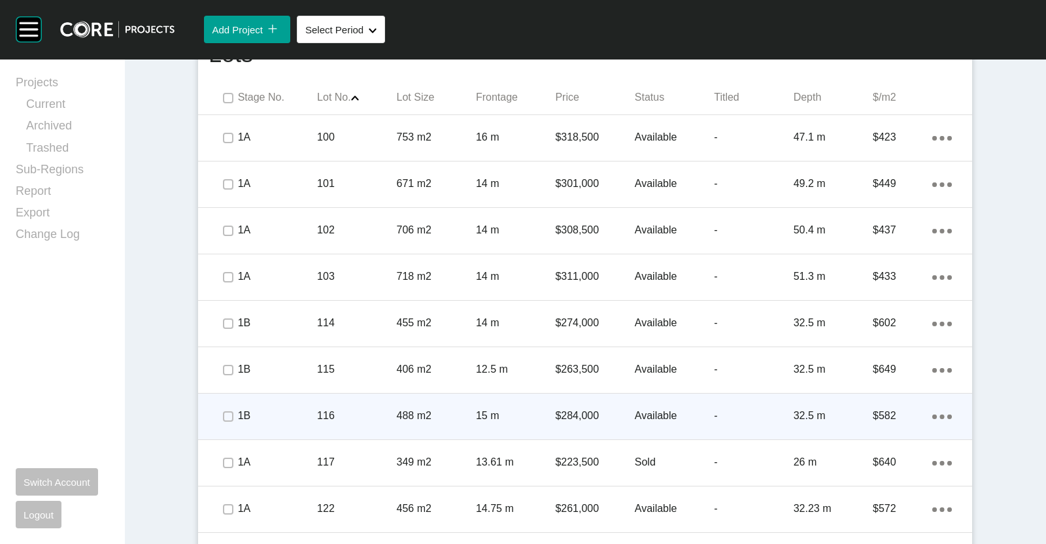
click at [389, 396] on div "116" at bounding box center [356, 416] width 79 height 41
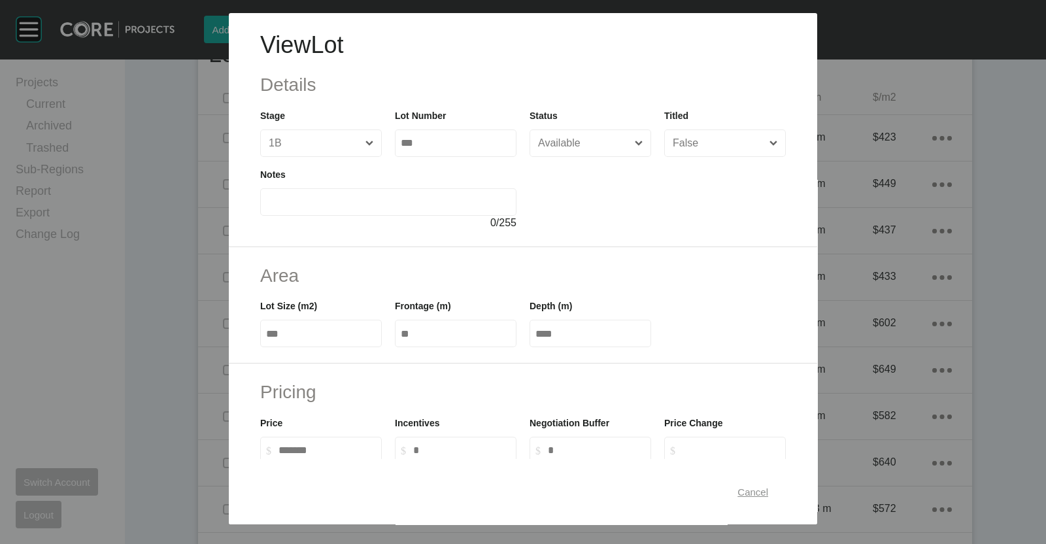
click at [737, 488] on span "Cancel" at bounding box center [752, 491] width 31 height 11
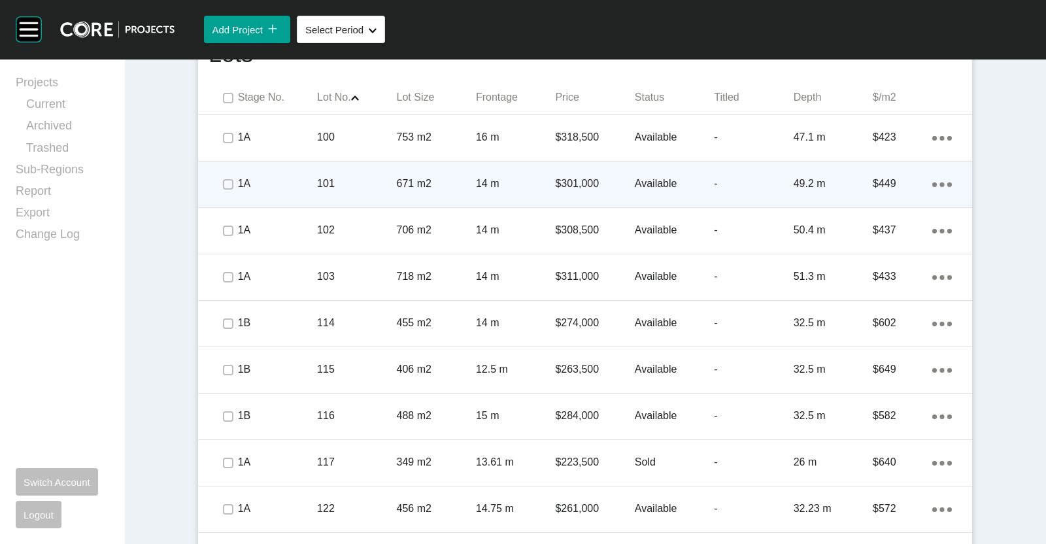
click at [445, 189] on p "671 m2" at bounding box center [436, 184] width 79 height 14
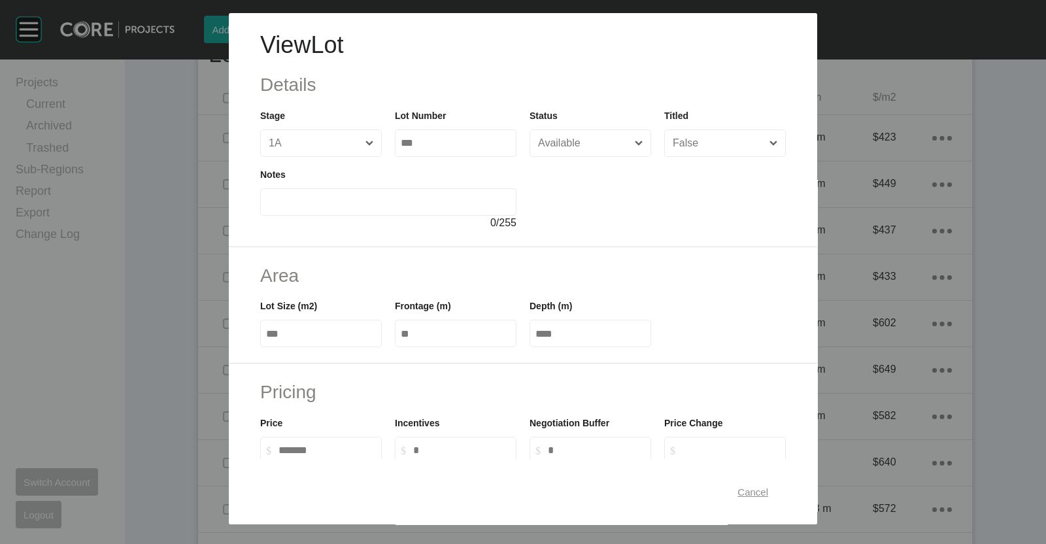
click at [737, 488] on span "Cancel" at bounding box center [752, 491] width 31 height 11
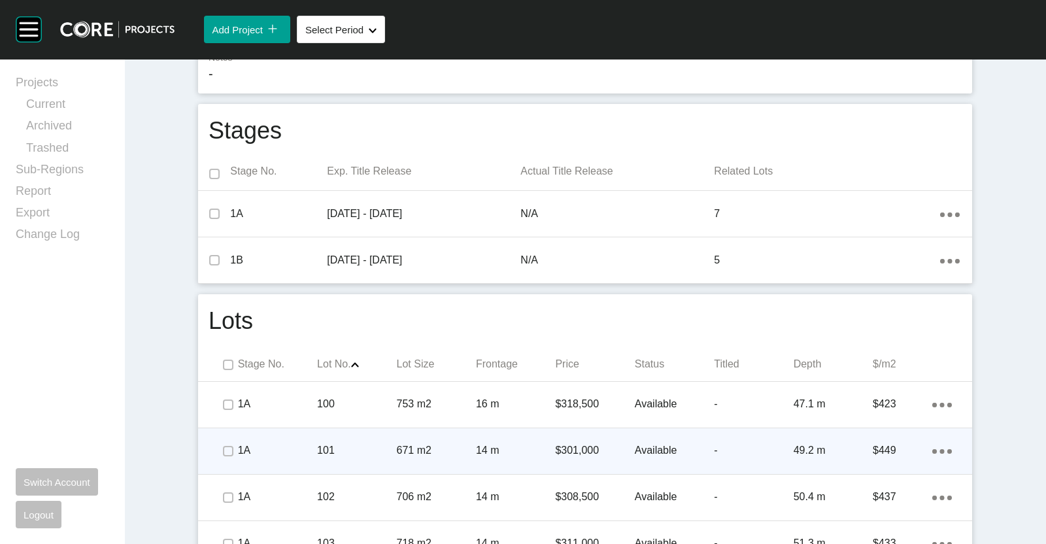
scroll to position [213, 0]
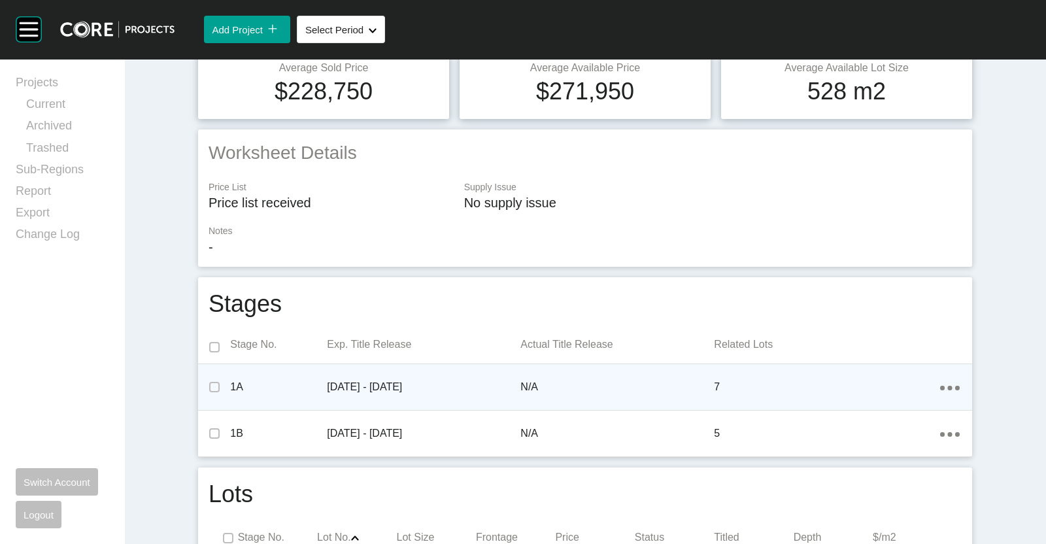
click at [947, 388] on ellipse at bounding box center [949, 388] width 5 height 5
click at [892, 373] on link "View" at bounding box center [897, 376] width 33 height 20
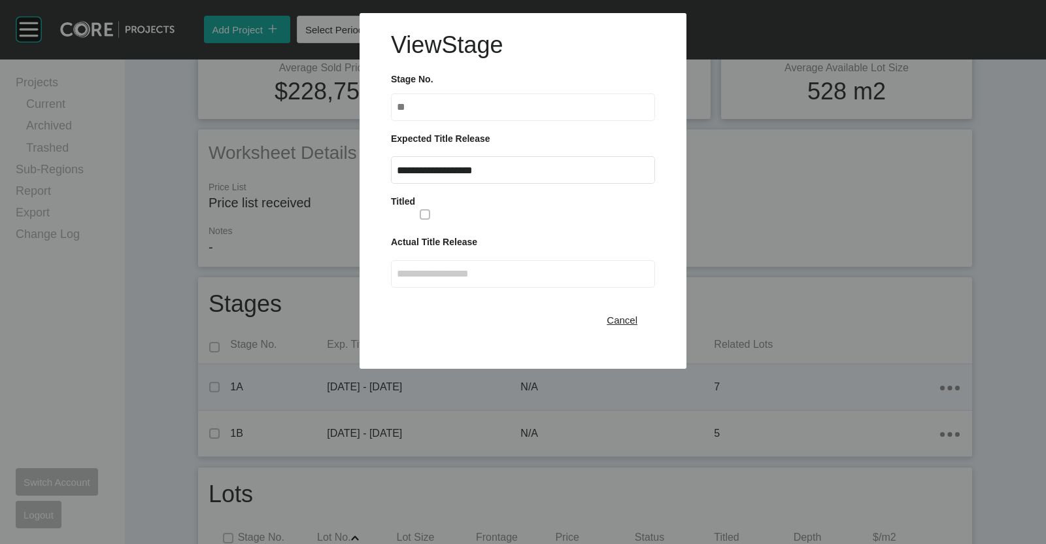
click at [526, 171] on input "**********" at bounding box center [523, 170] width 252 height 11
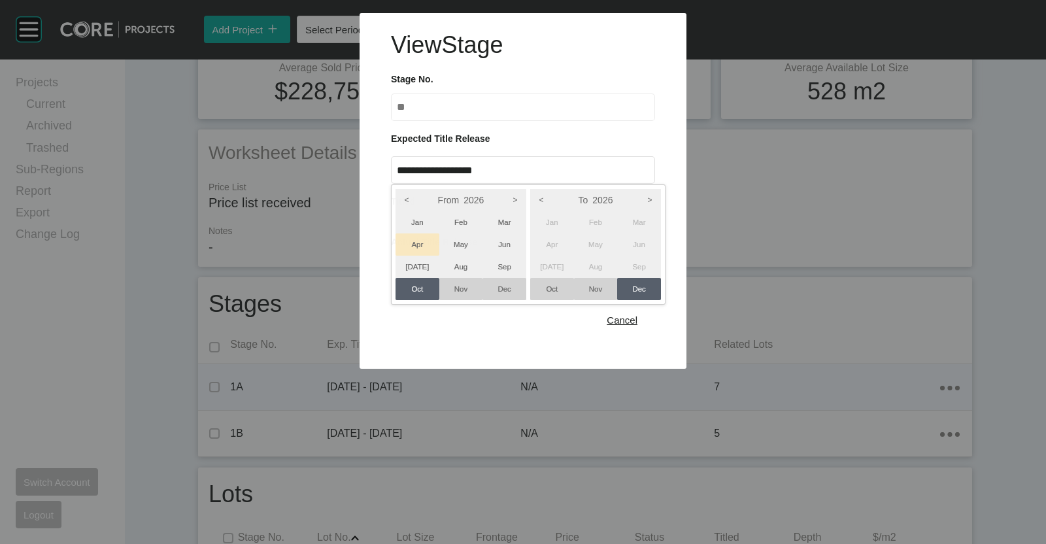
drag, startPoint x: 418, startPoint y: 240, endPoint x: 592, endPoint y: 233, distance: 174.0
click at [420, 239] on li "Apr" at bounding box center [418, 244] width 44 height 22
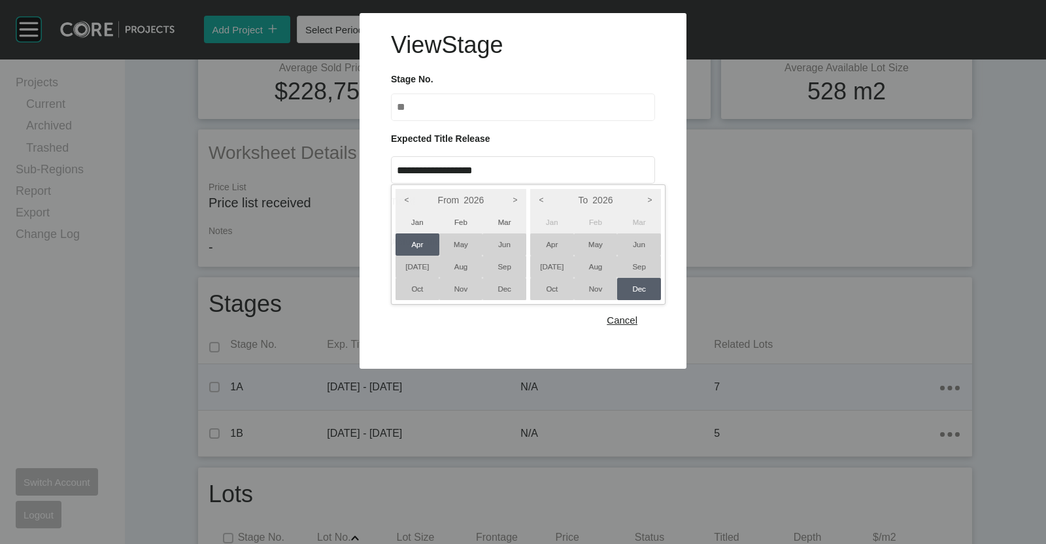
click at [631, 238] on li "Jun" at bounding box center [639, 244] width 44 height 22
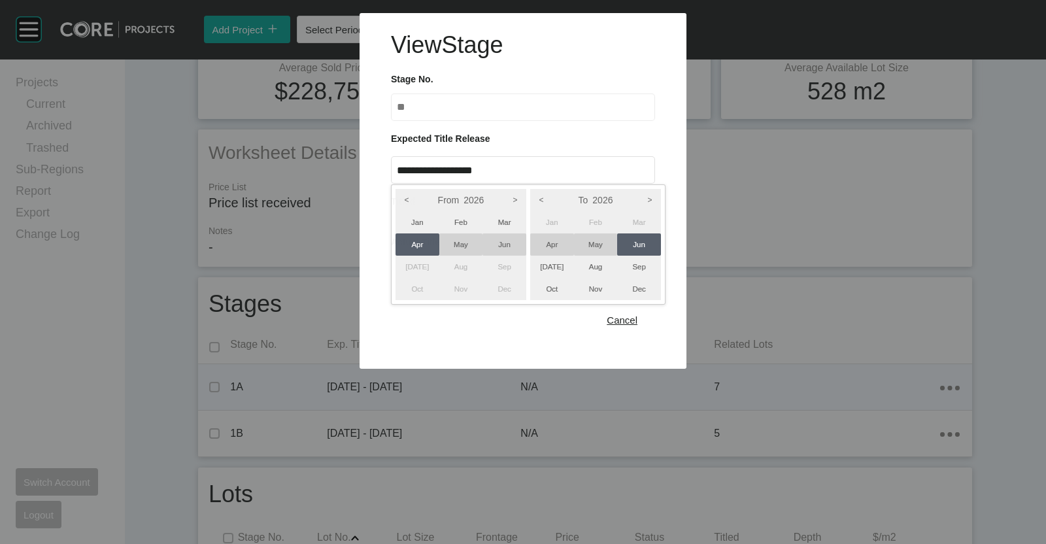
click at [741, 231] on div at bounding box center [523, 184] width 1046 height 369
type input "**********"
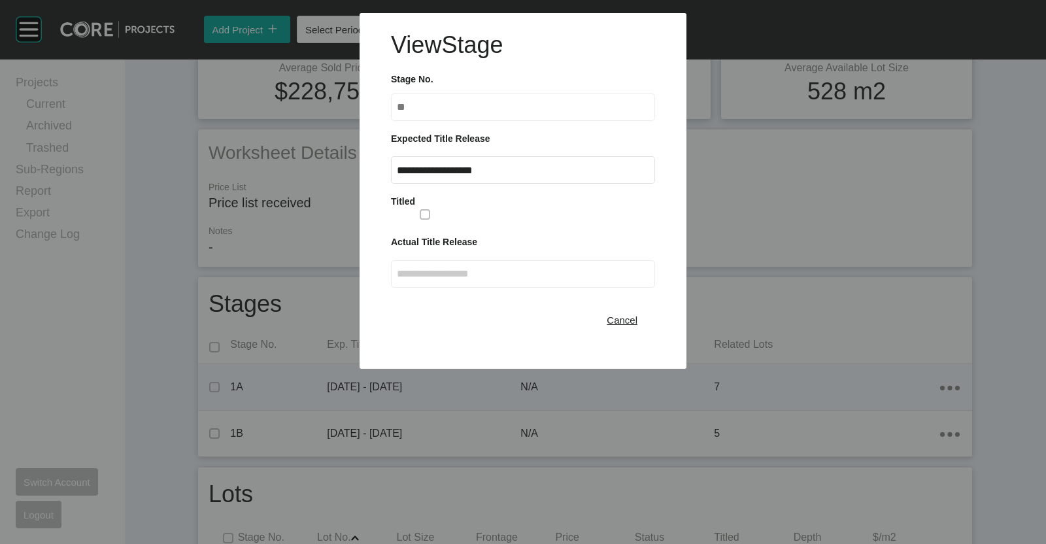
click at [634, 320] on span "Cancel" at bounding box center [622, 319] width 31 height 11
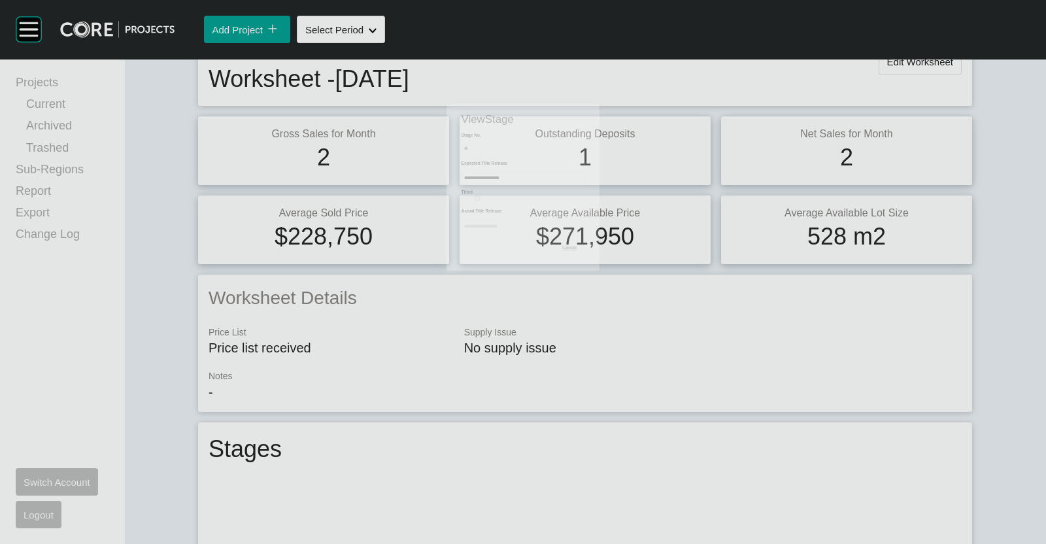
scroll to position [0, 0]
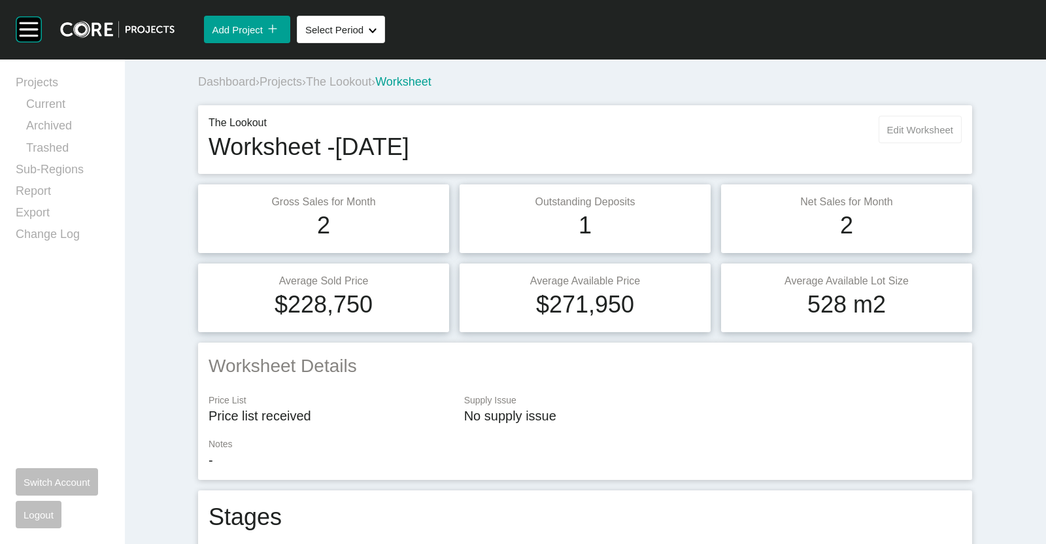
click at [891, 129] on span "Edit Worksheet" at bounding box center [920, 129] width 66 height 11
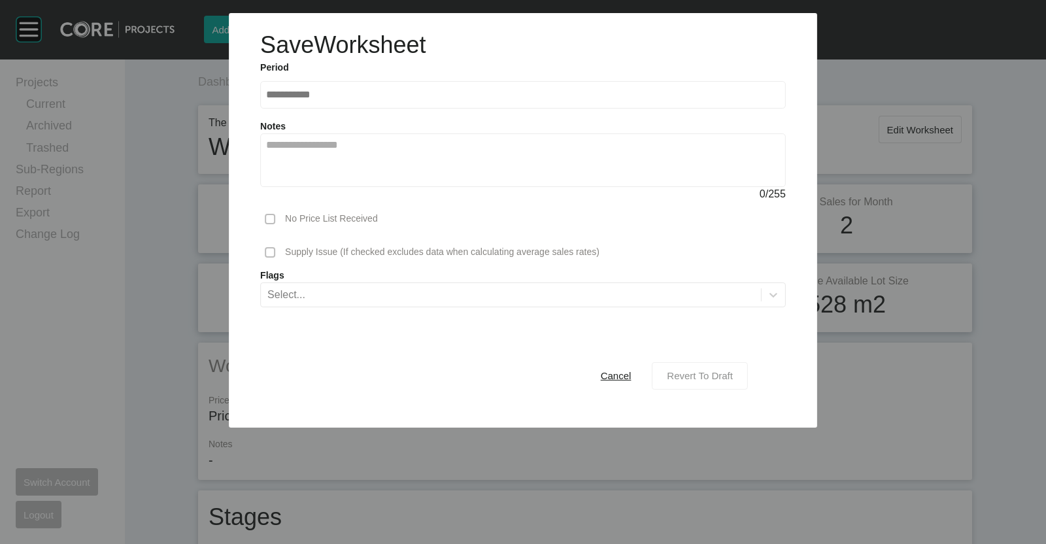
click at [693, 374] on span "Revert To Draft" at bounding box center [700, 375] width 66 height 11
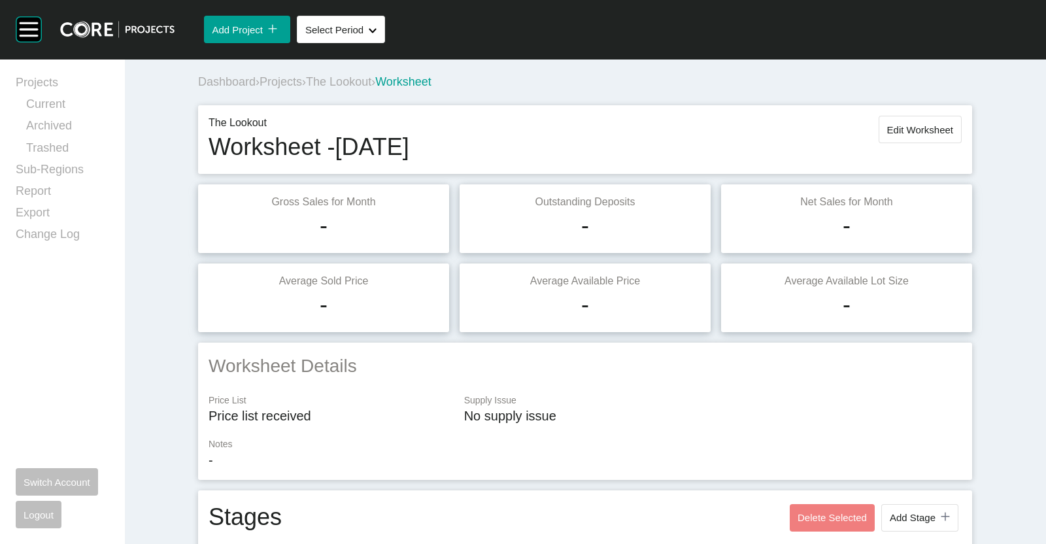
scroll to position [245, 0]
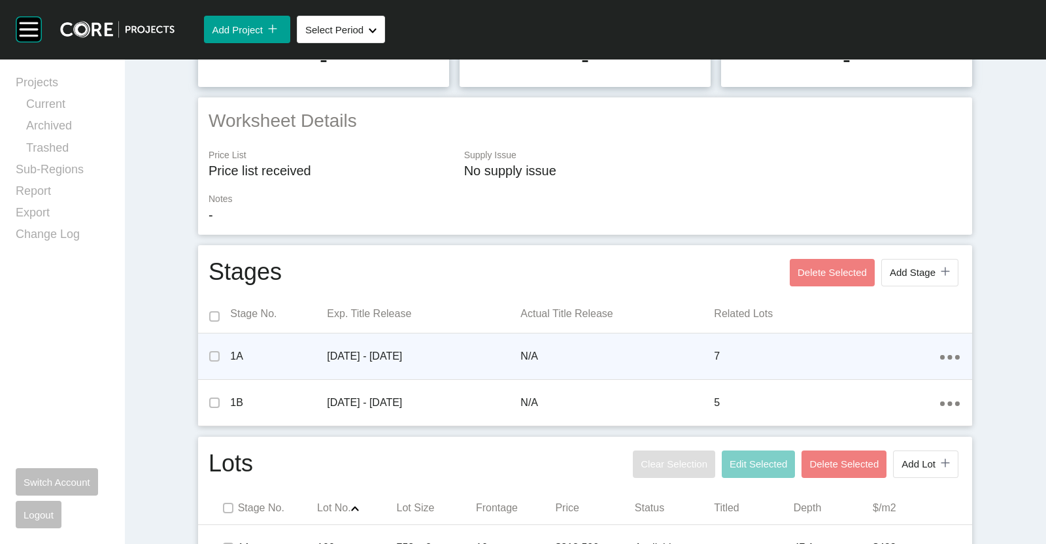
click at [948, 354] on div "Action Menu Dots Copy 6 Created with Sketch." at bounding box center [950, 356] width 20 height 14
click at [828, 305] on div "Related Lots" at bounding box center [827, 316] width 226 height 33
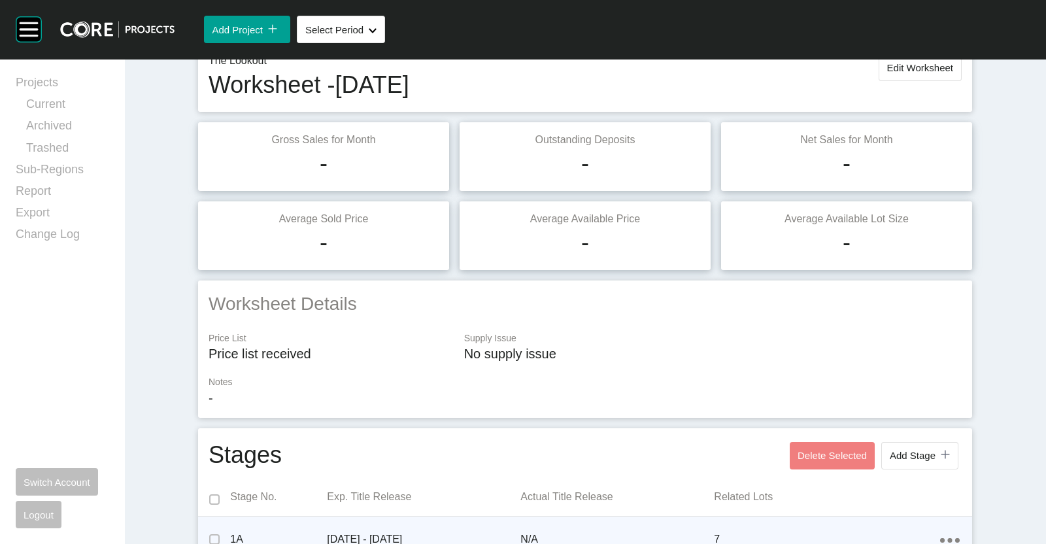
scroll to position [0, 0]
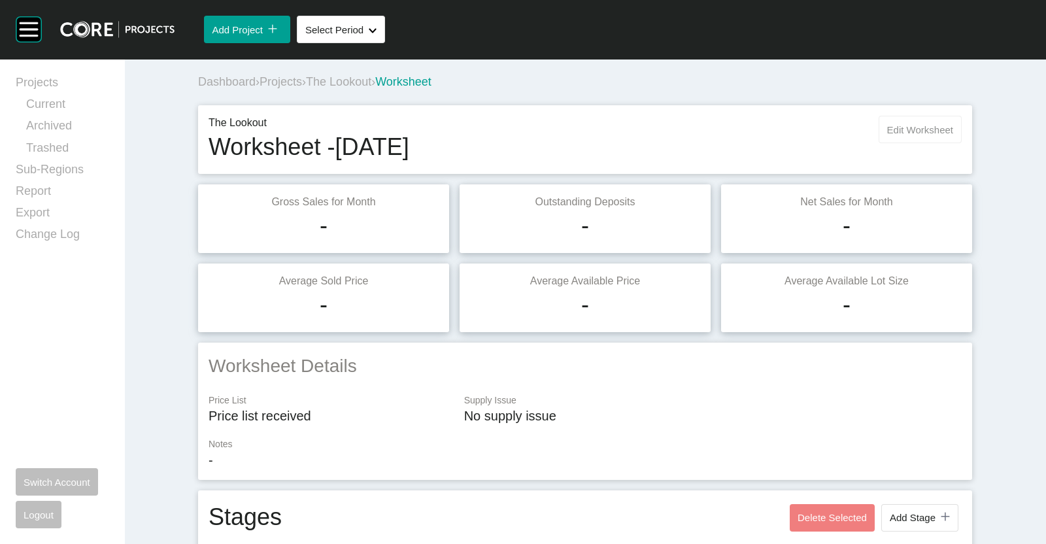
click at [900, 131] on span "Edit Worksheet" at bounding box center [920, 129] width 66 height 11
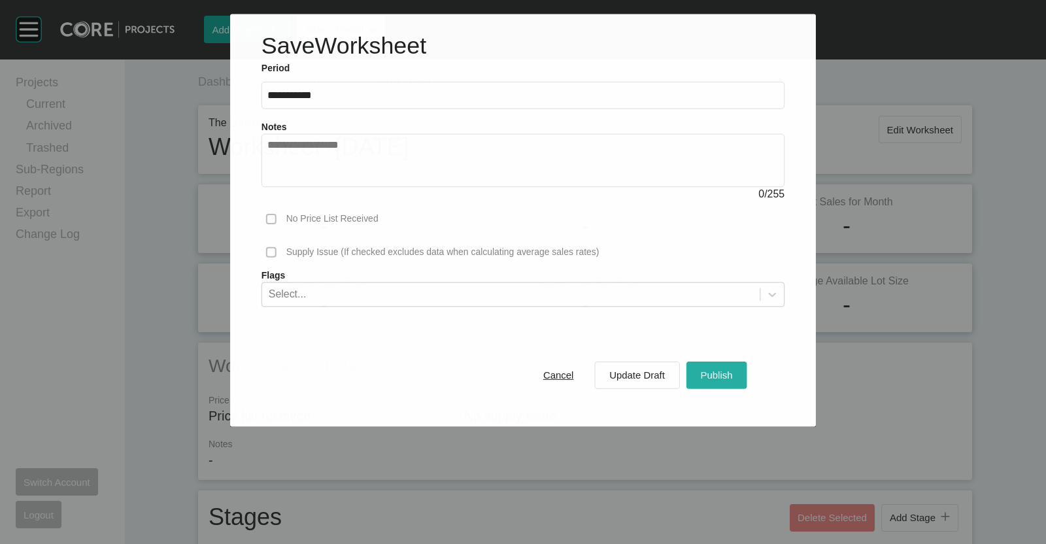
click at [721, 366] on div "Publish" at bounding box center [717, 375] width 39 height 18
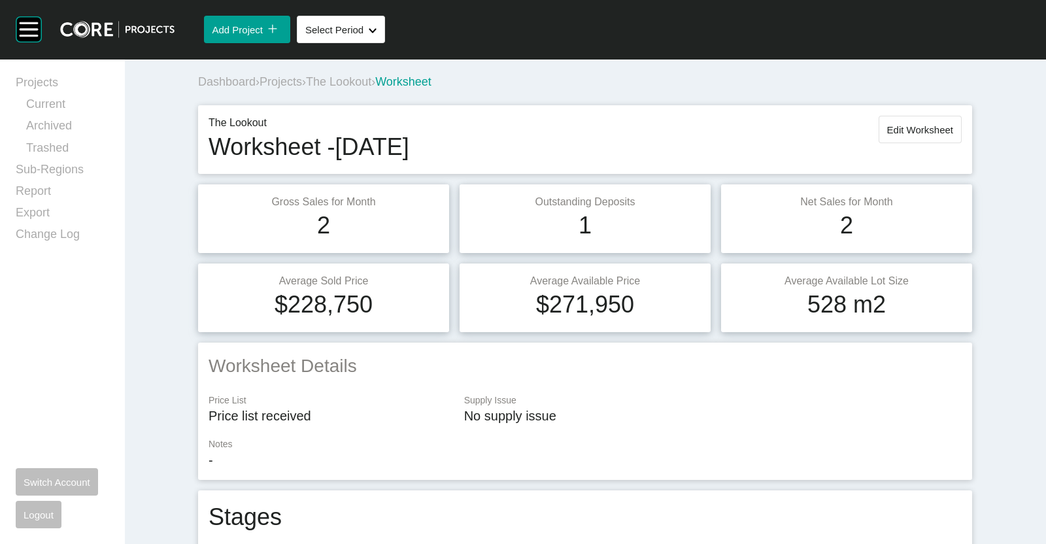
click at [279, 84] on span "Projects" at bounding box center [281, 81] width 42 height 13
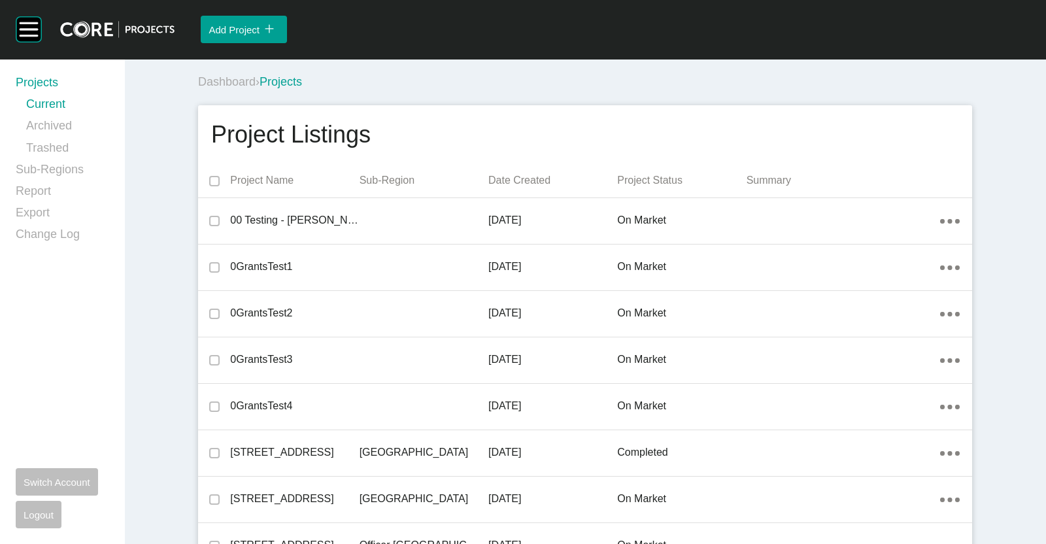
scroll to position [27272, 0]
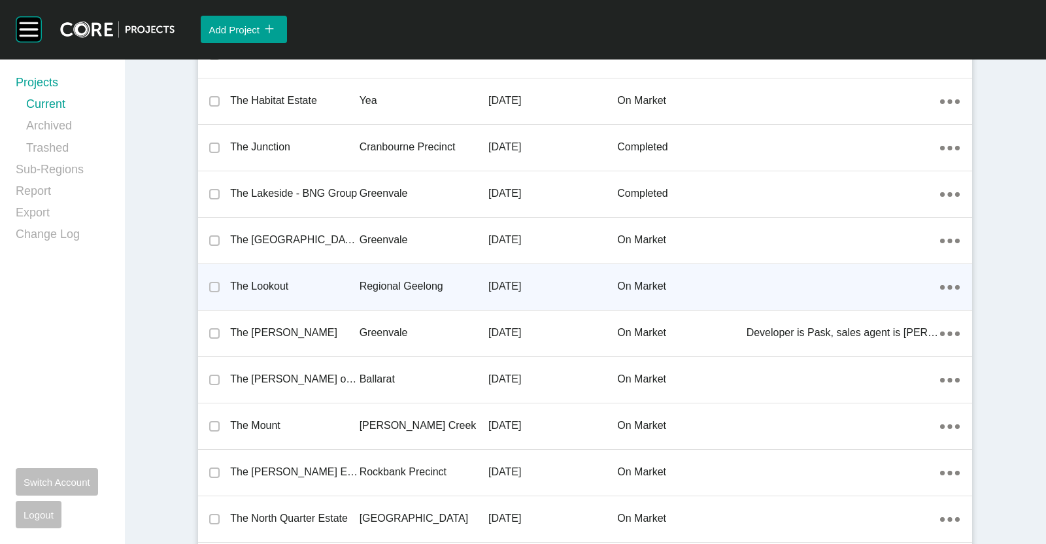
click at [447, 279] on p "Regional Geelong" at bounding box center [424, 286] width 129 height 14
click at [404, 273] on div "Group 2 Created with Sketch. . Add Project icon/tick copy 11 Created with Sketc…" at bounding box center [523, 272] width 1046 height 544
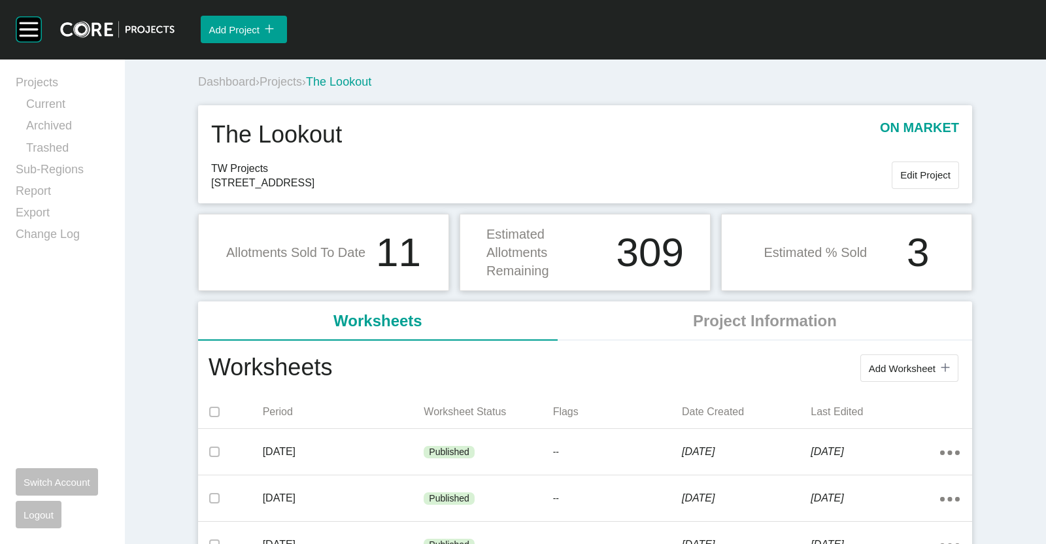
click at [284, 80] on span "Projects" at bounding box center [281, 81] width 42 height 13
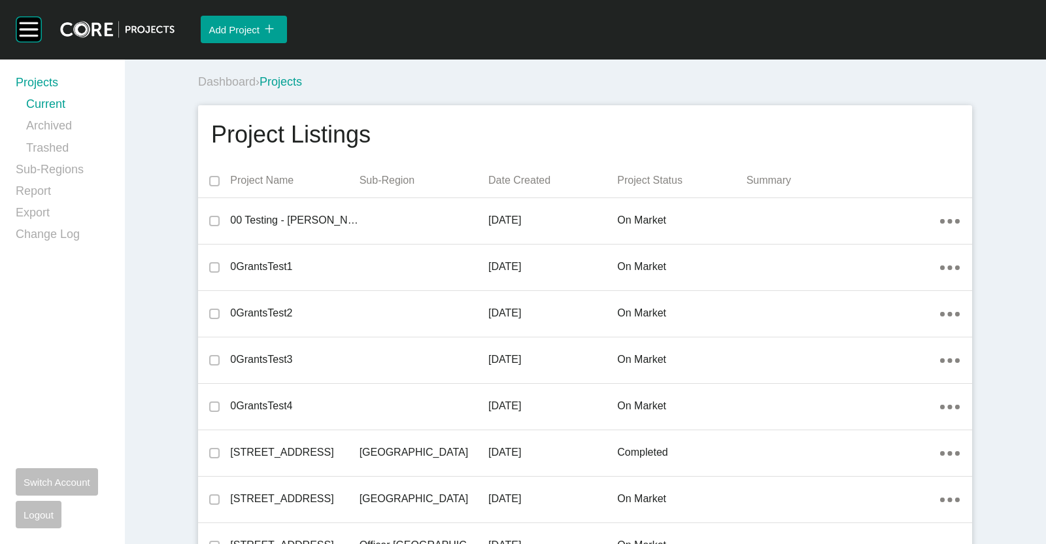
scroll to position [14979, 0]
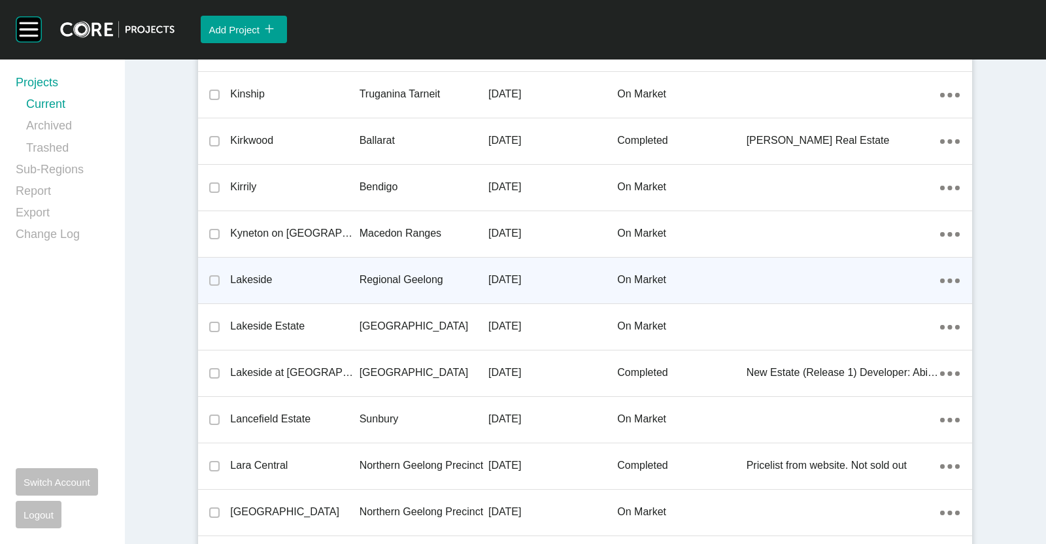
click at [409, 273] on p "Regional Geelong" at bounding box center [424, 280] width 129 height 14
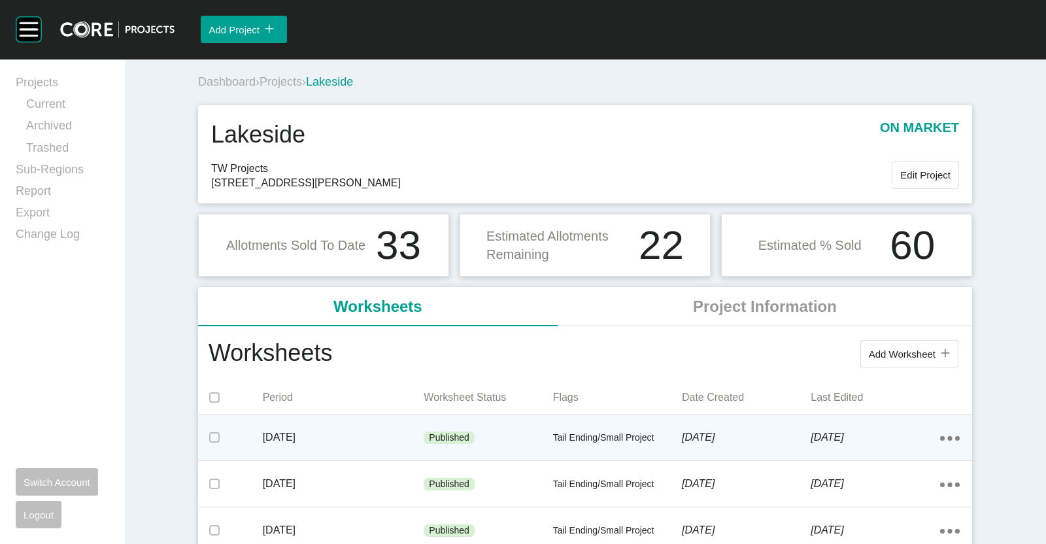
click at [474, 430] on div "Published" at bounding box center [488, 437] width 129 height 39
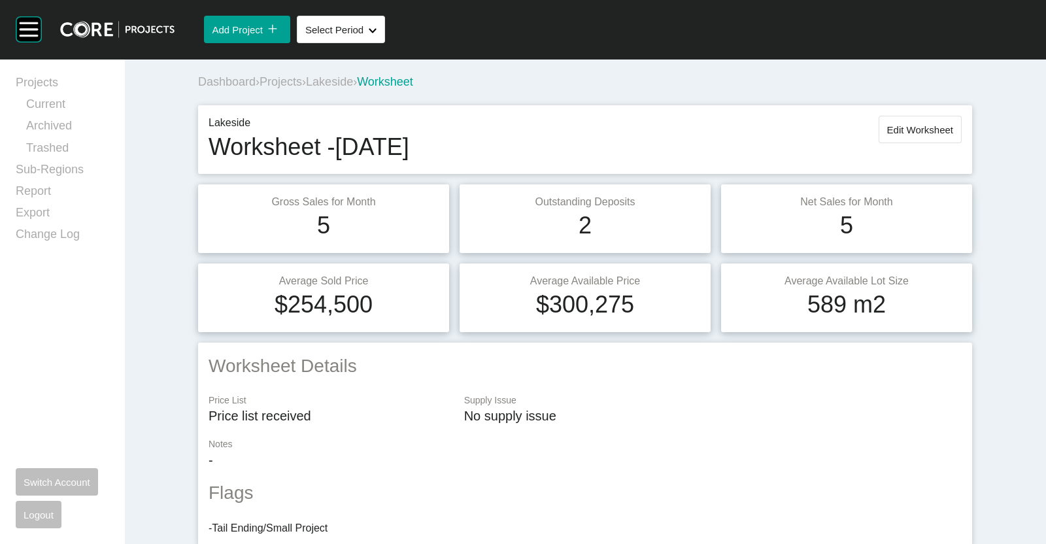
click at [346, 88] on span "Lakeside" at bounding box center [329, 81] width 47 height 13
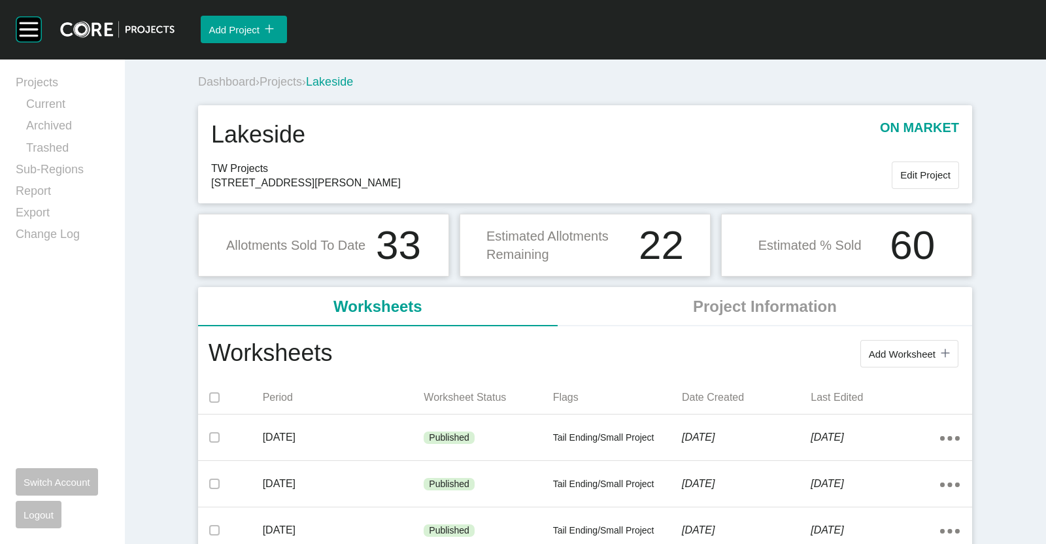
click at [275, 80] on span "Projects" at bounding box center [281, 81] width 42 height 13
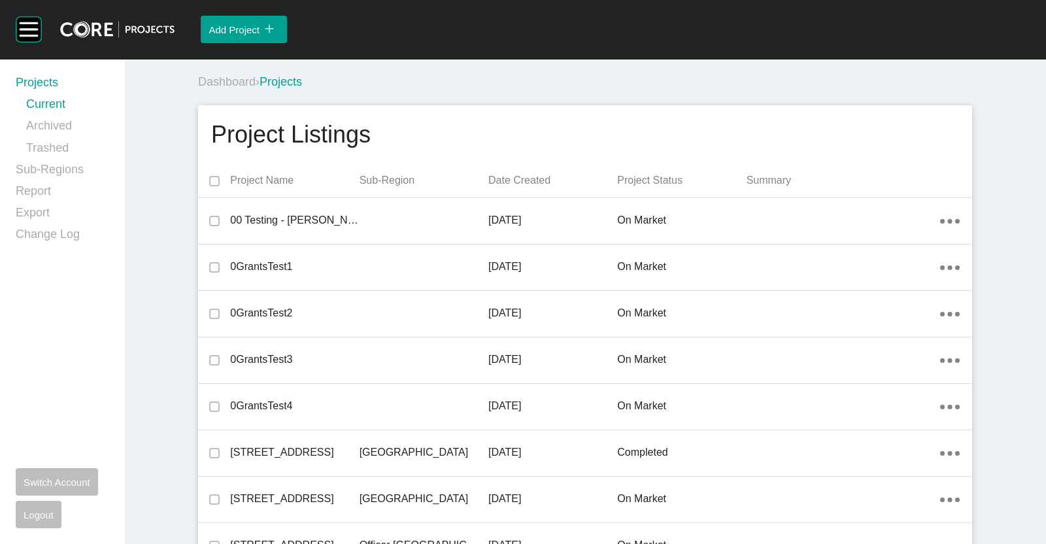
scroll to position [27272, 0]
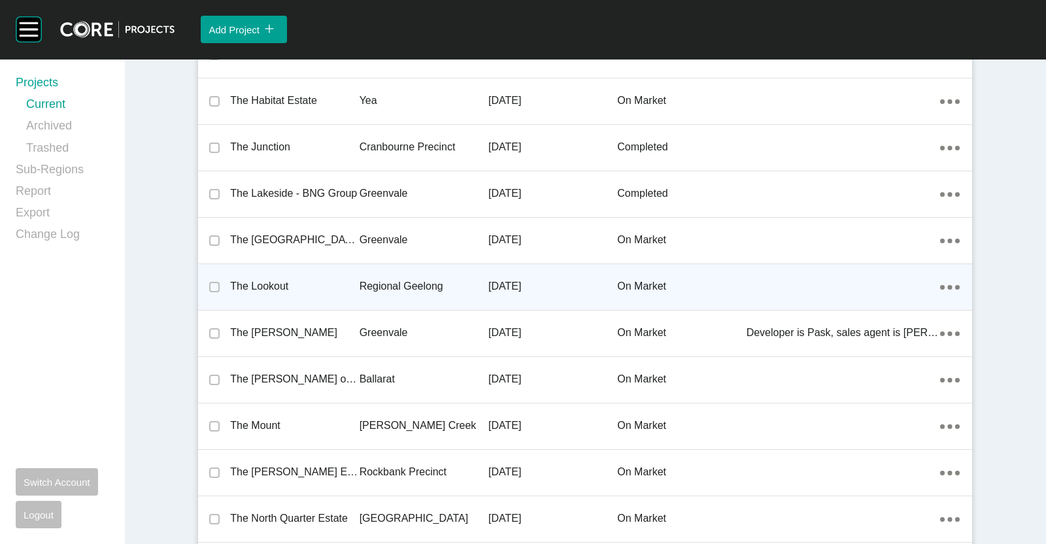
click at [384, 279] on p "Regional Geelong" at bounding box center [424, 286] width 129 height 14
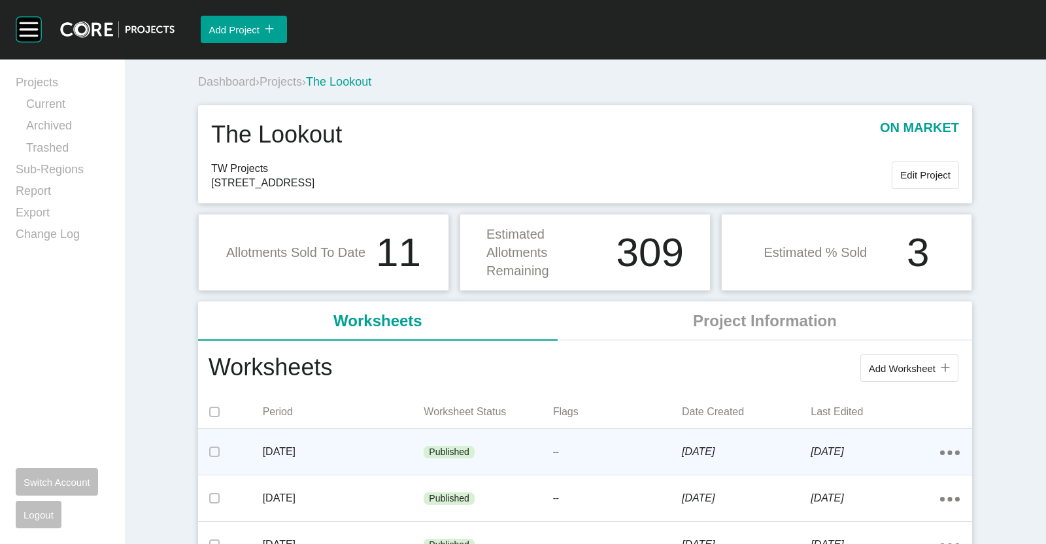
click at [409, 431] on div "August 2025" at bounding box center [343, 451] width 161 height 41
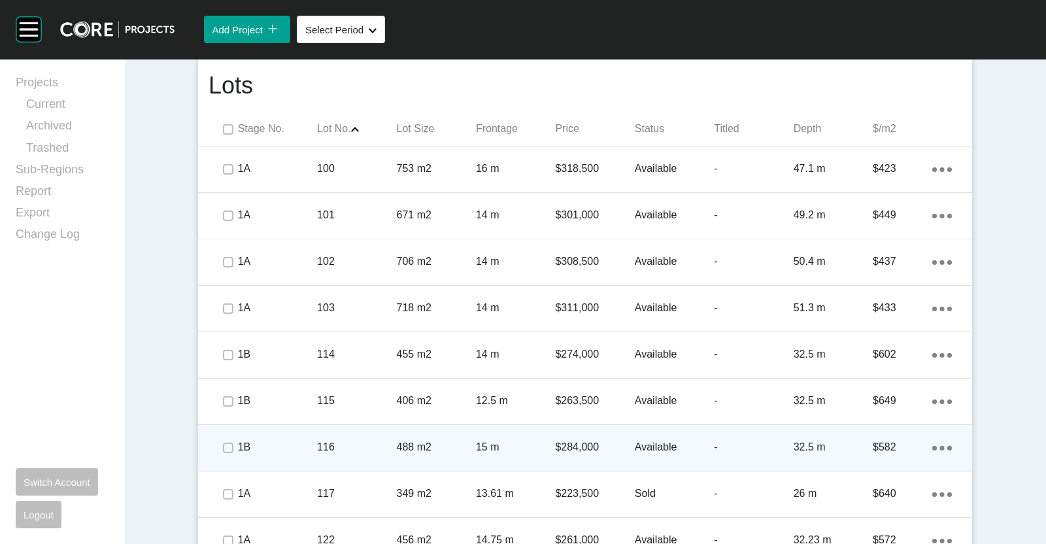
scroll to position [785, 0]
